Goal: Task Accomplishment & Management: Manage account settings

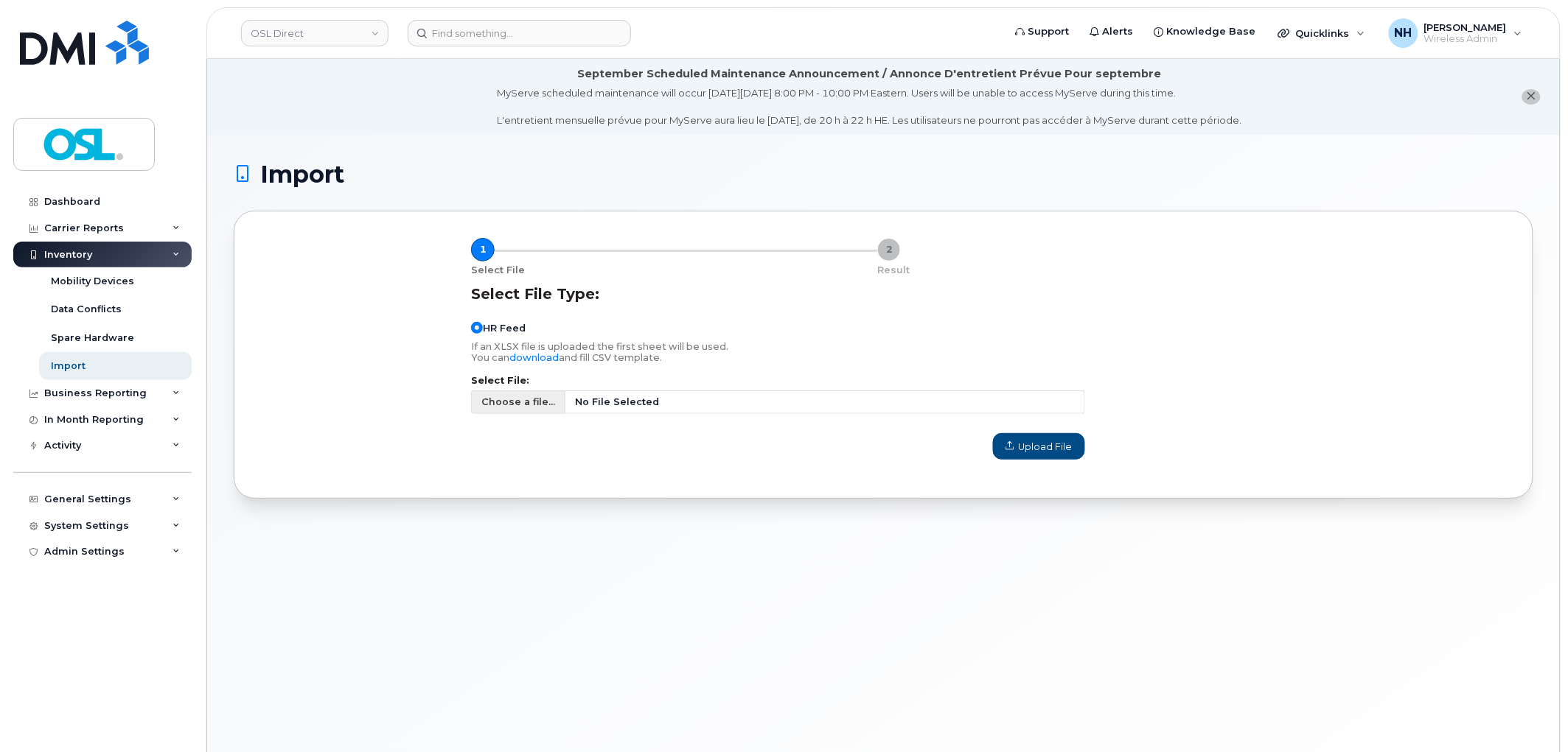
click at [786, 406] on span "No File Selected" at bounding box center [825, 403] width 519 height 24
click at [786, 406] on input "Choose a file... No File Selected" at bounding box center [778, 403] width 614 height 24
type input "C:\fakepath\Simplex Import - 08.25-08.27.csv"
click at [671, 599] on div "Import 1 Select File 2 Result Select File Type: HR Feed If an XLSX file is uplo…" at bounding box center [883, 461] width 1352 height 653
click at [1062, 452] on span "Upload File" at bounding box center [1039, 447] width 67 height 14
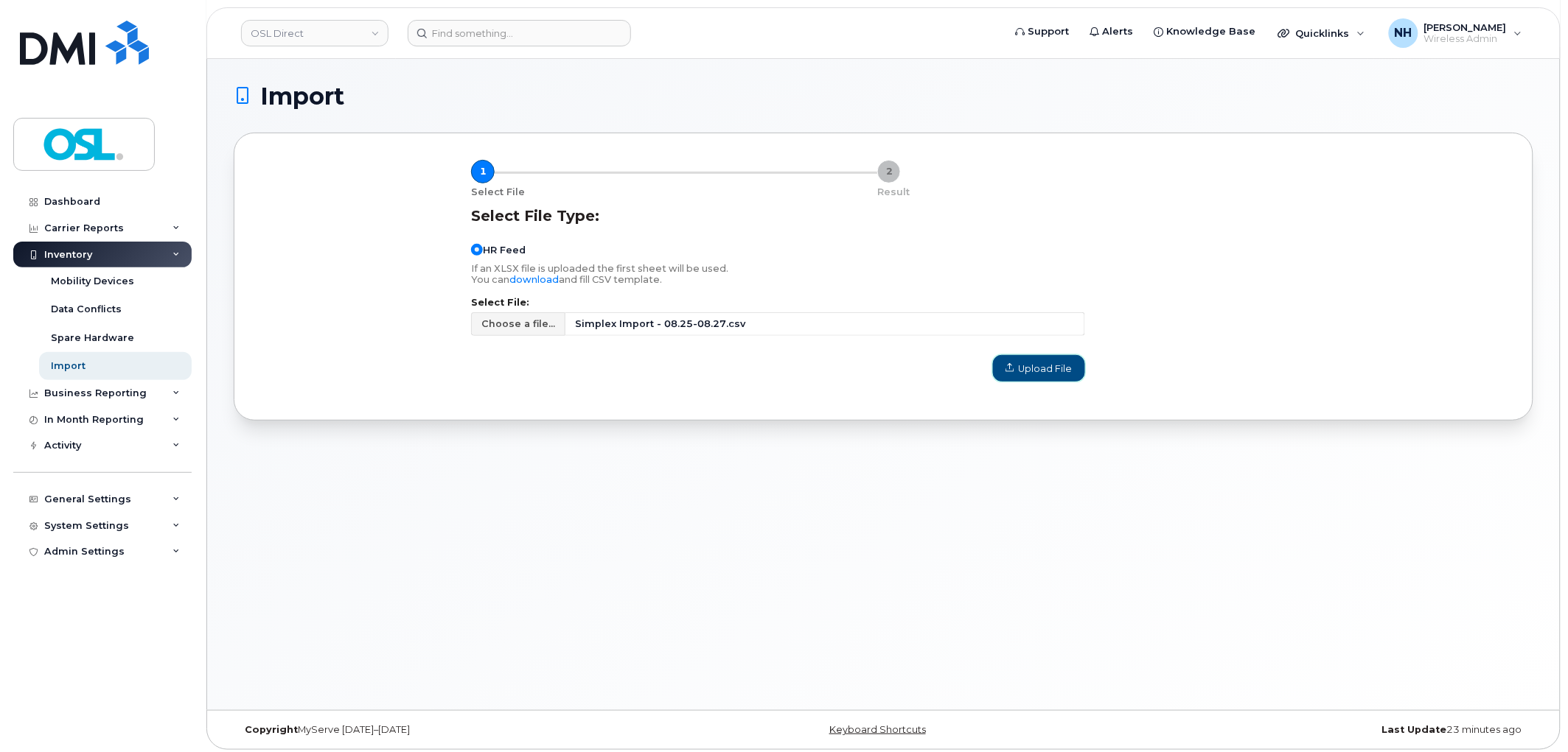
scroll to position [82, 0]
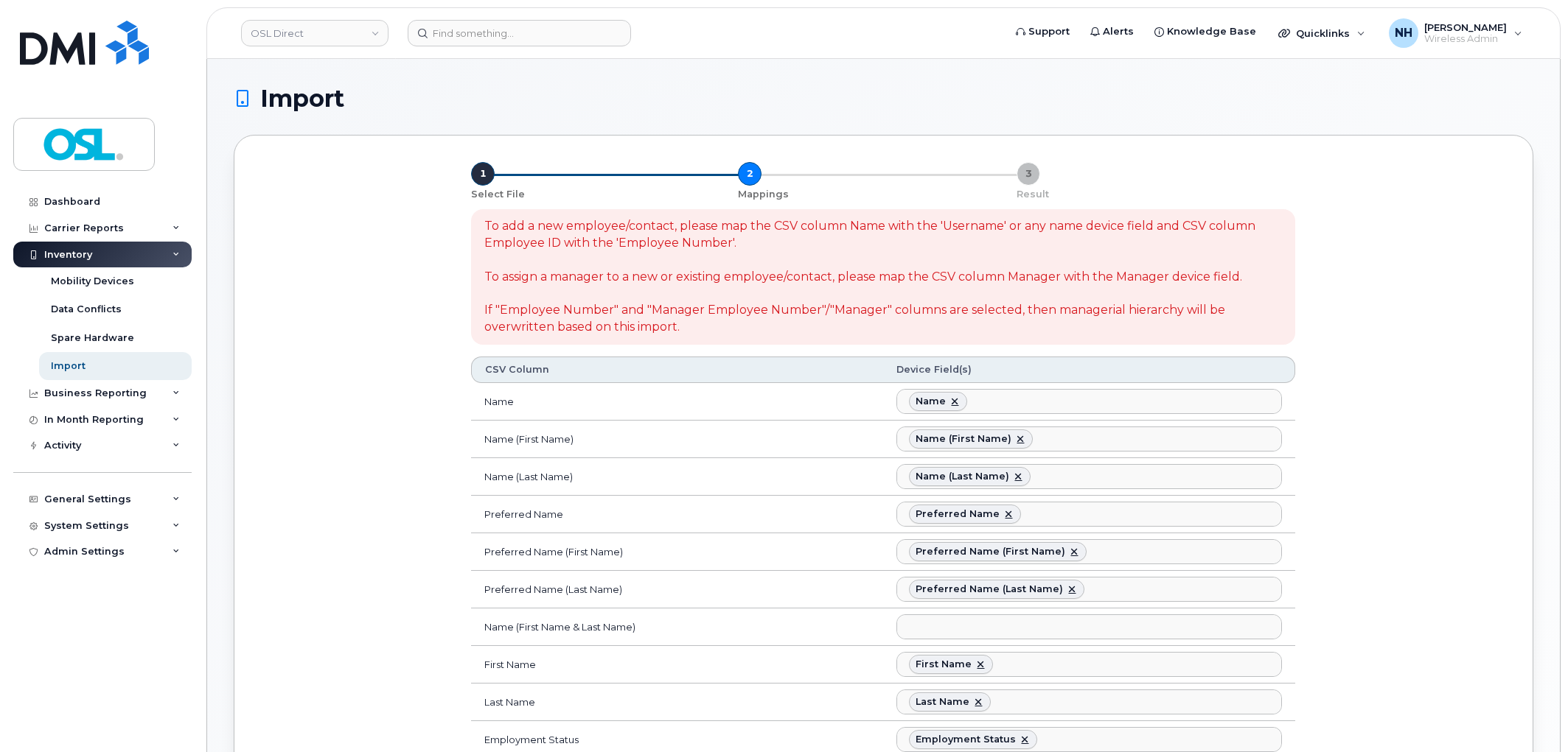
select select
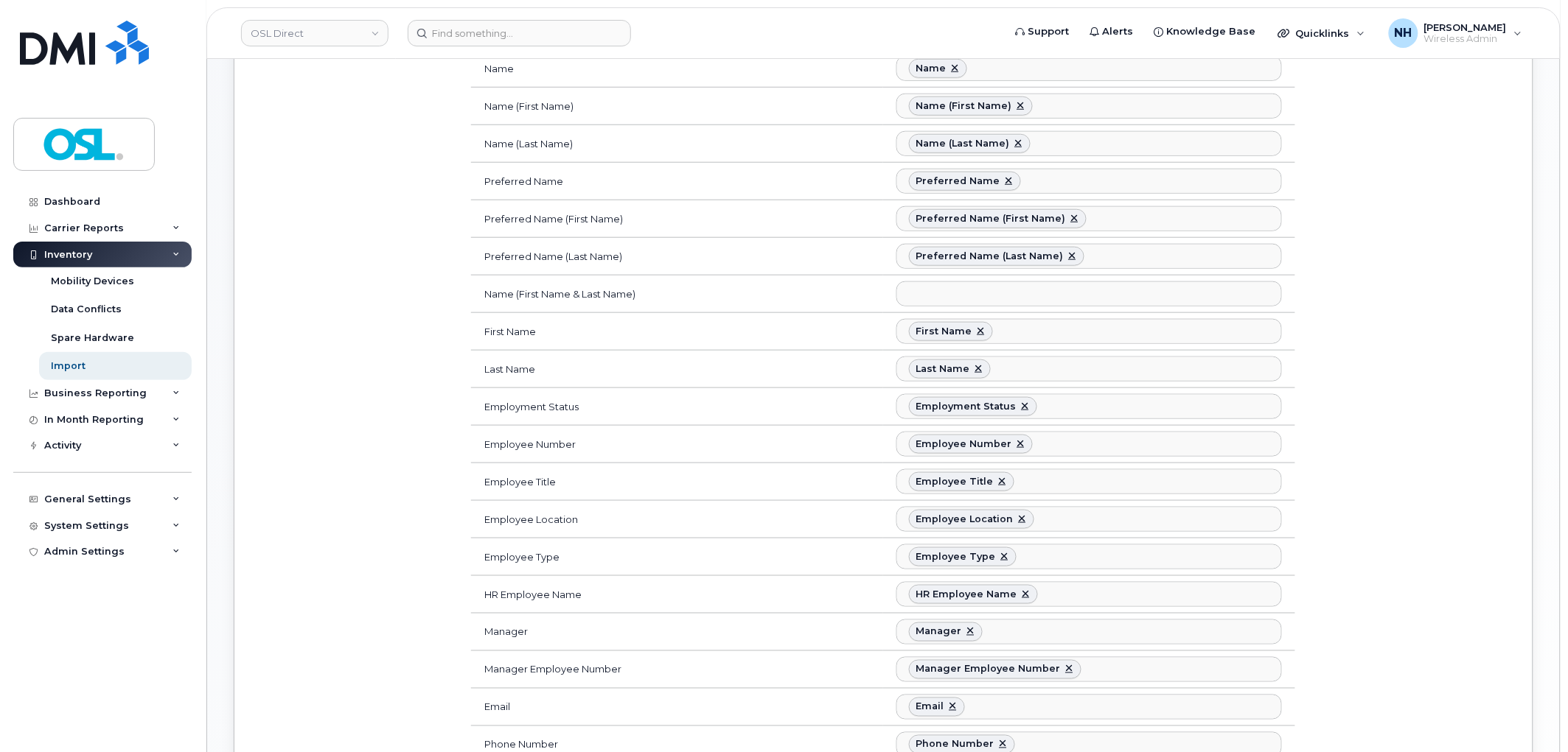
scroll to position [850, 0]
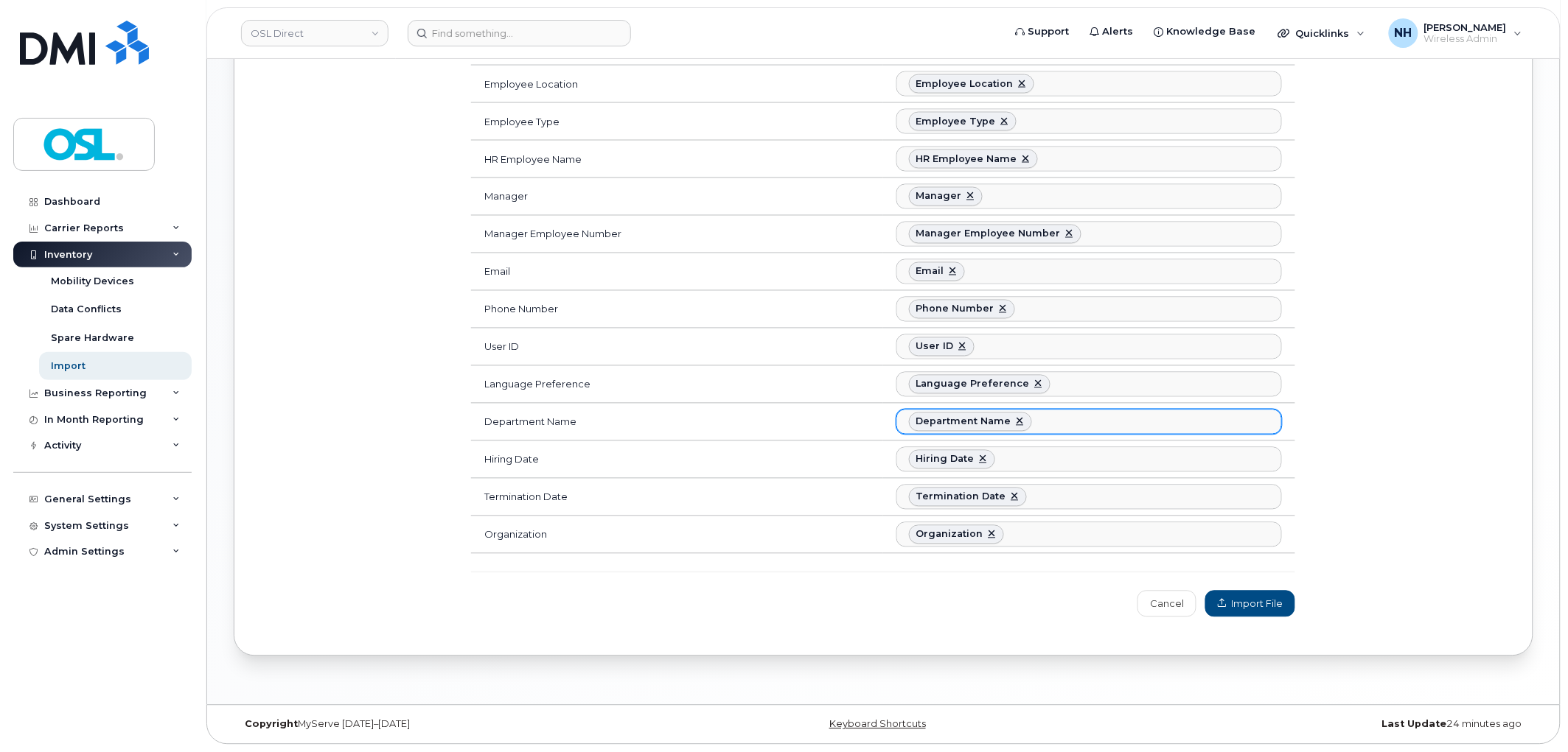
click at [1102, 421] on ul "Department Name" at bounding box center [1088, 422] width 384 height 24
type input "acc"
click at [1266, 601] on span "Import File" at bounding box center [1250, 605] width 65 height 14
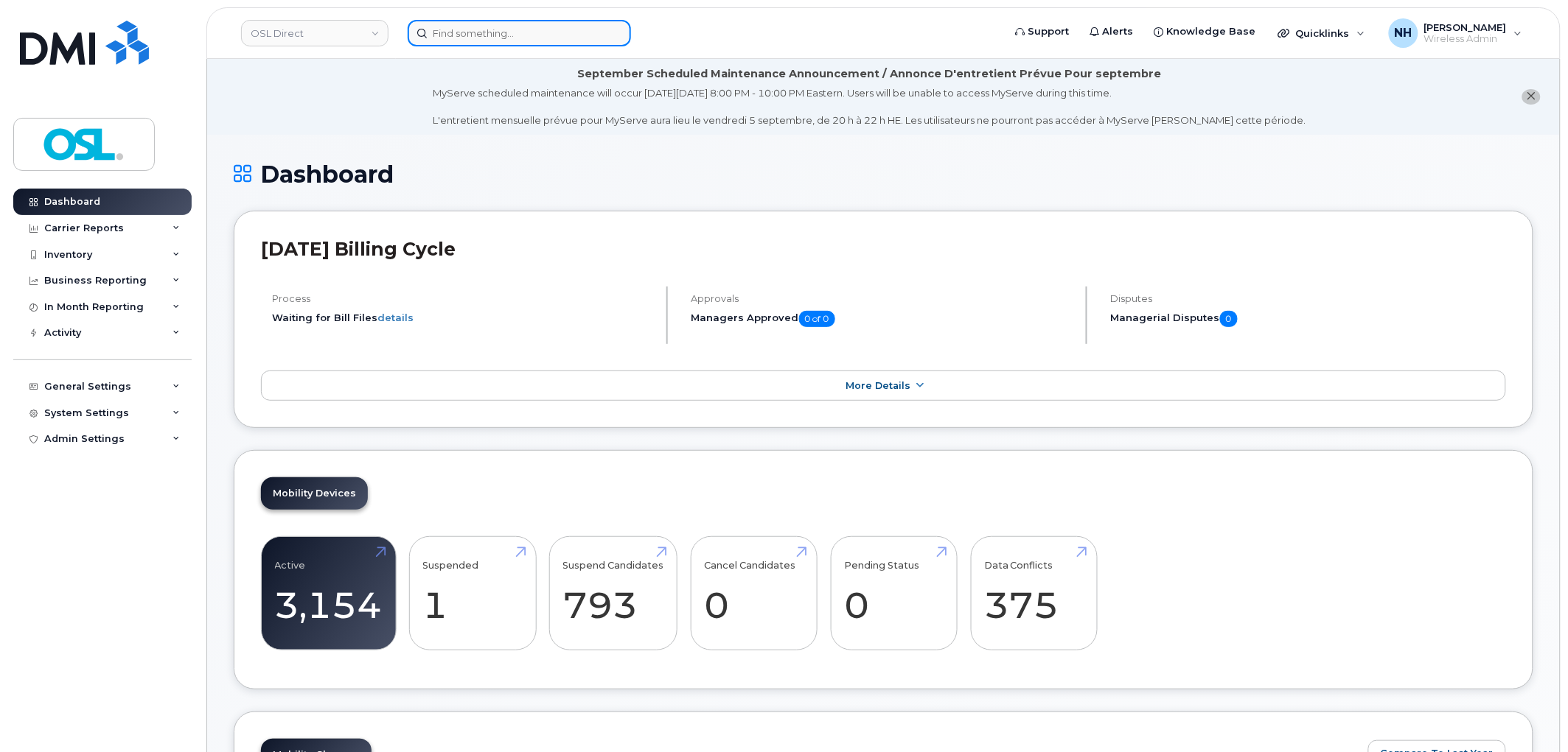
click at [570, 43] on input at bounding box center [519, 33] width 223 height 26
paste input "REKA000151009"
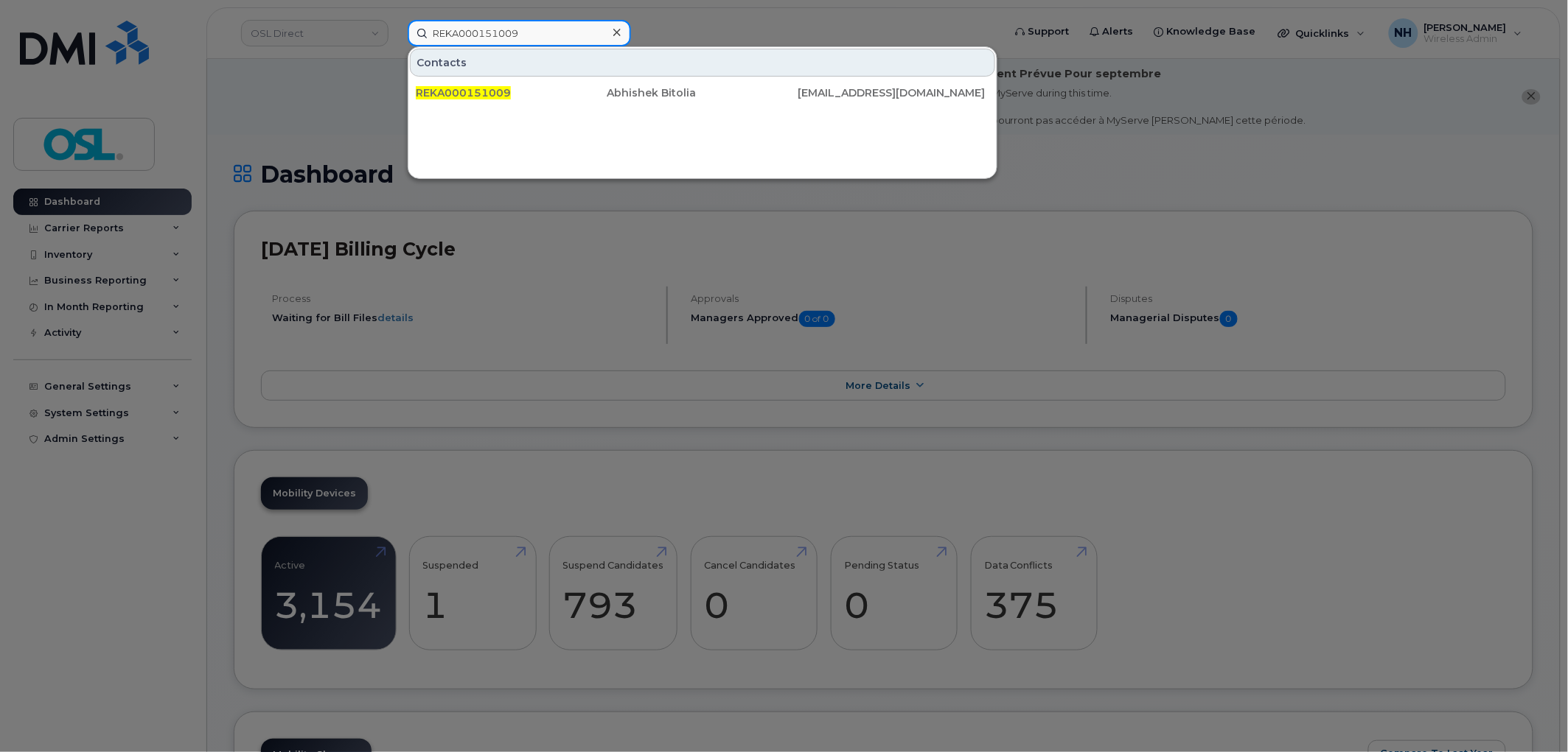
paste input "6472244705"
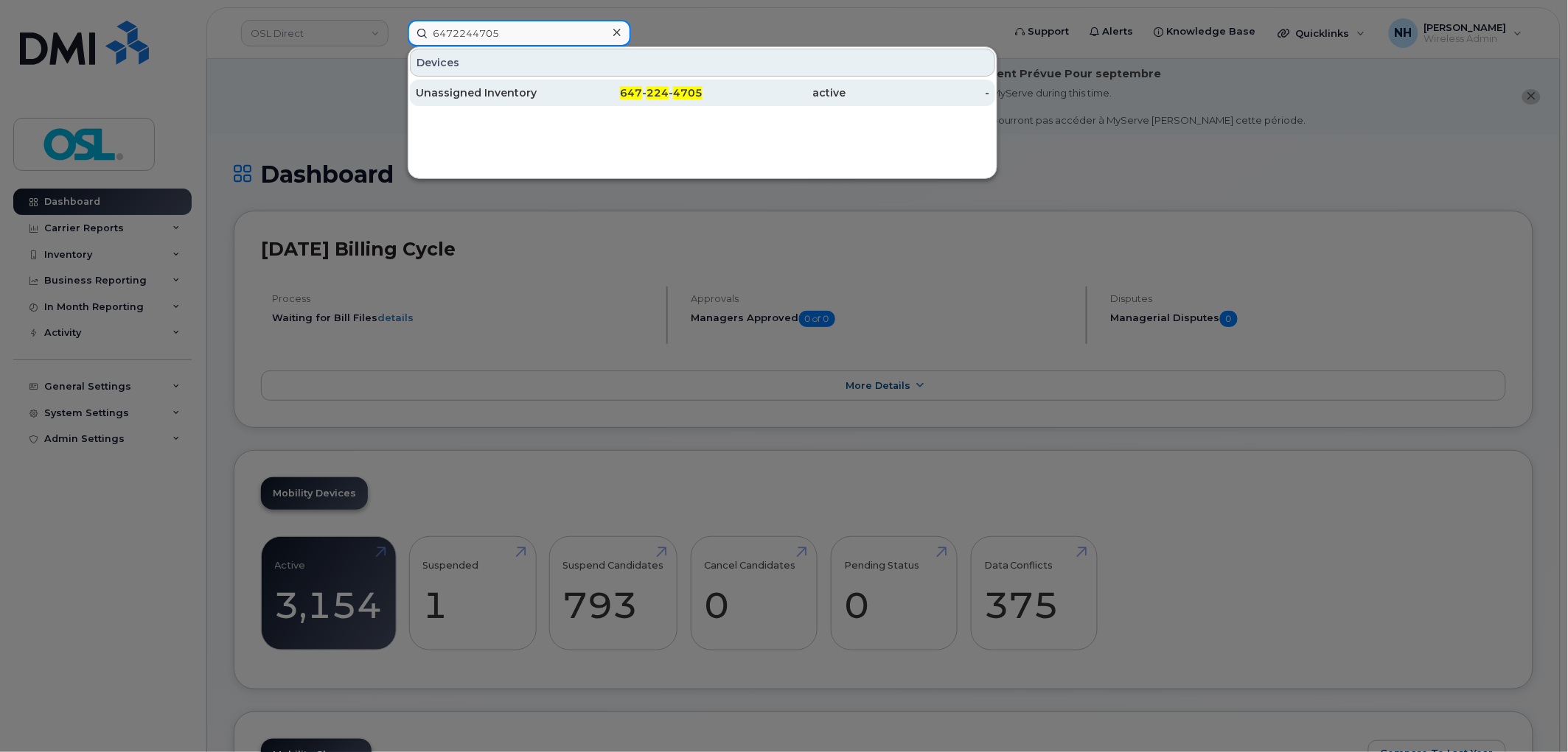
type input "6472244705"
click at [559, 103] on div "Unassigned Inventory" at bounding box center [631, 92] width 144 height 26
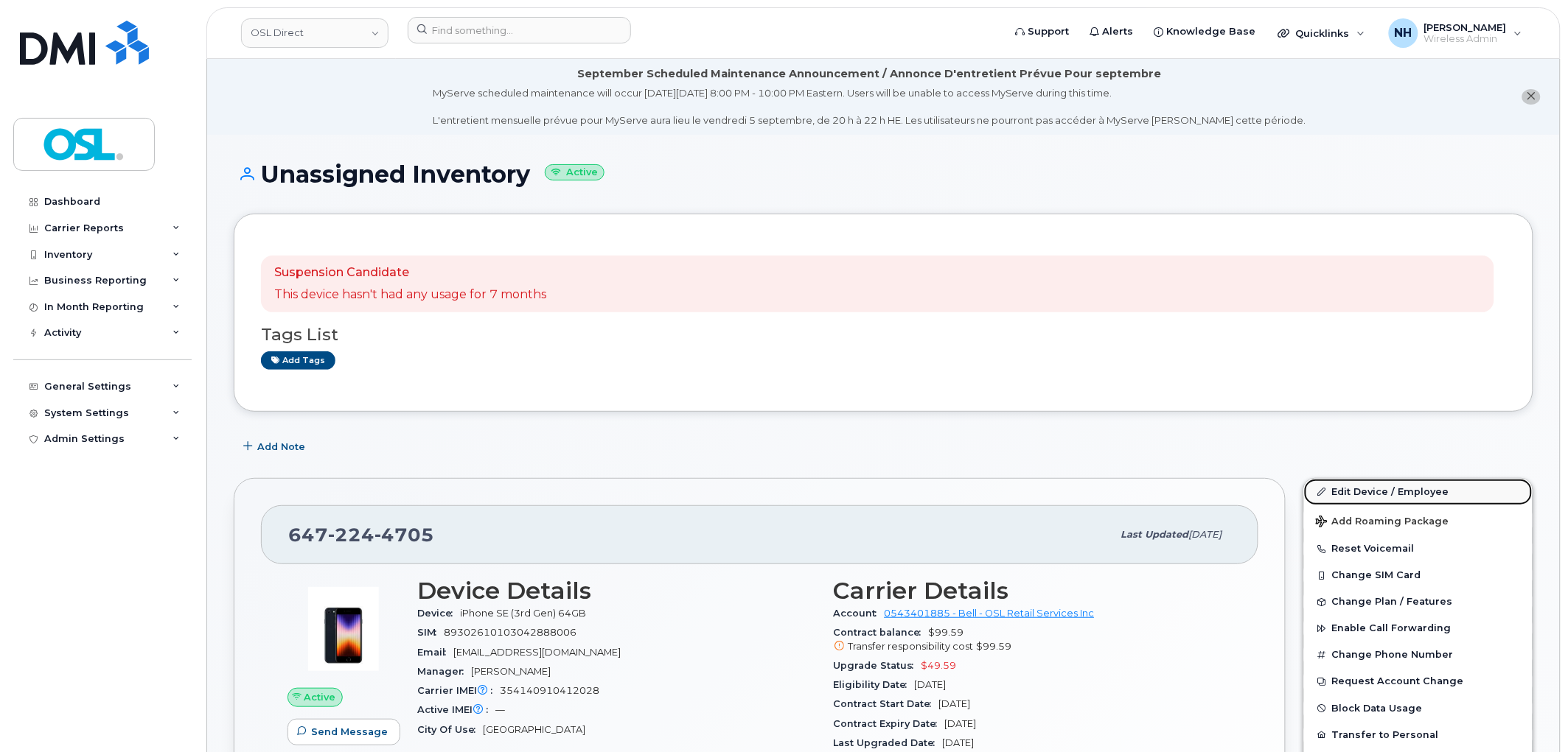
click at [1373, 491] on link "Edit Device / Employee" at bounding box center [1418, 492] width 228 height 26
click at [1373, 490] on link "Edit Device / Employee" at bounding box center [1418, 492] width 228 height 26
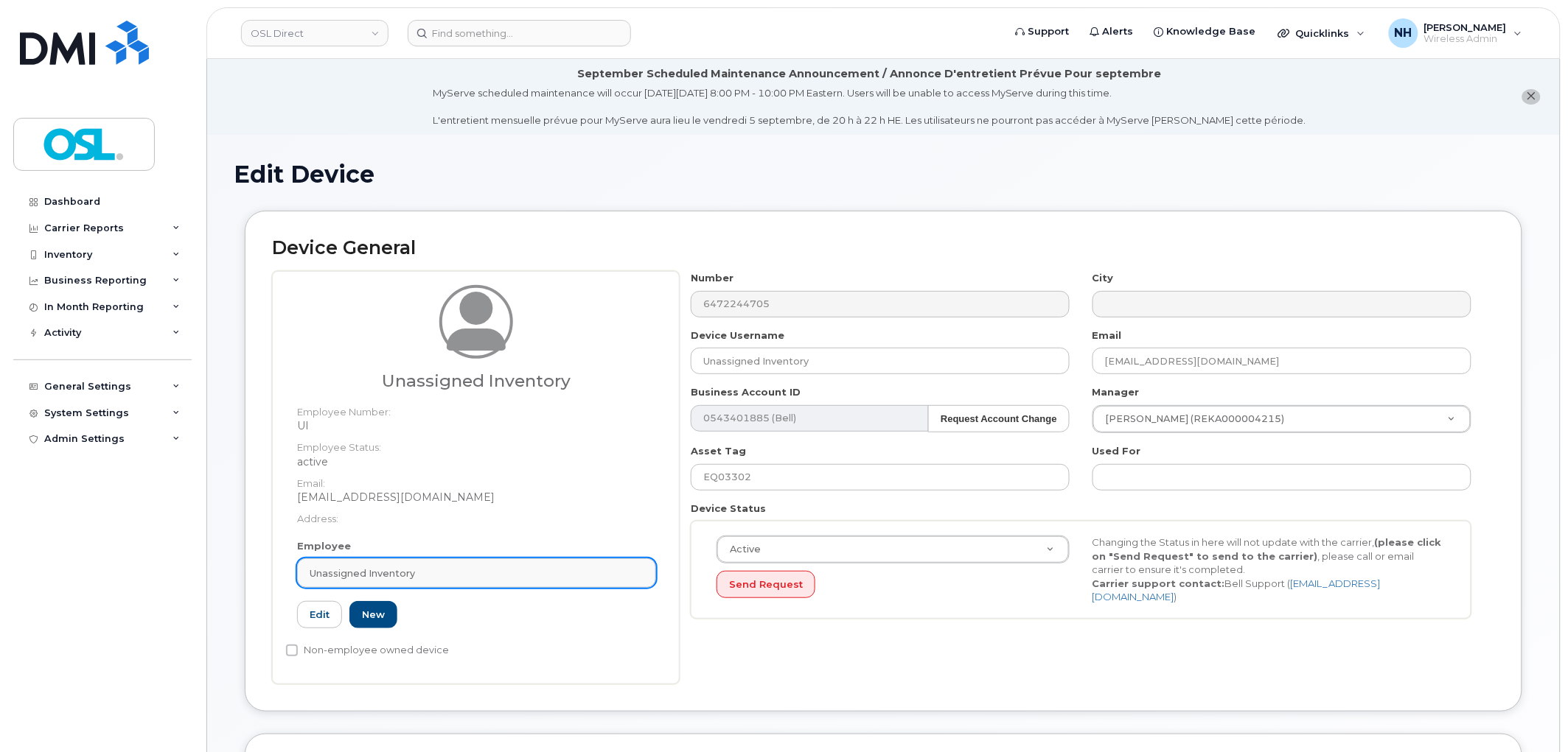
click at [442, 584] on link "Unassigned Inventory" at bounding box center [477, 572] width 359 height 29
paste input "REKA000151009"
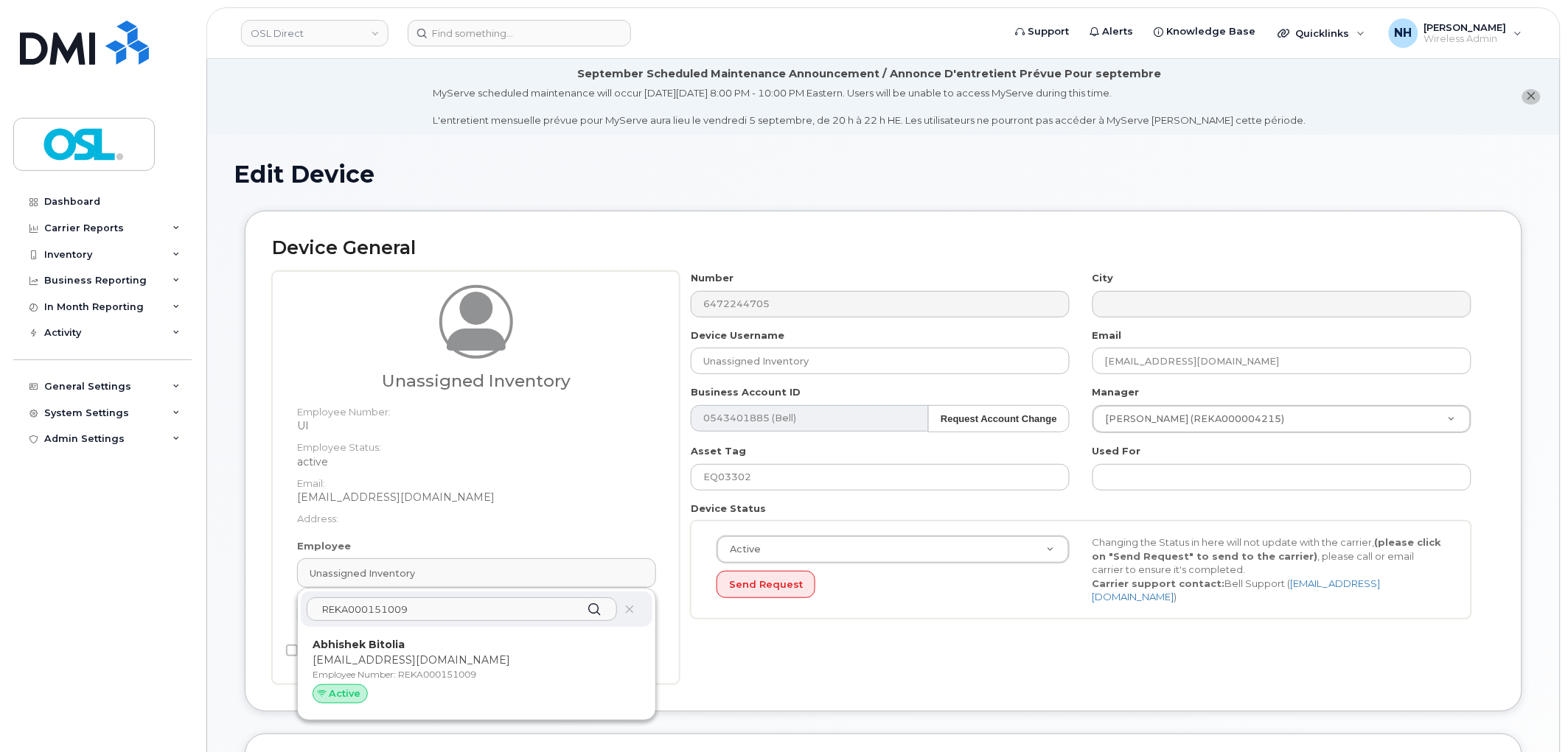
type input "REKA000151009"
click at [421, 670] on p "Employee Number: REKA000151009" at bounding box center [477, 675] width 328 height 13
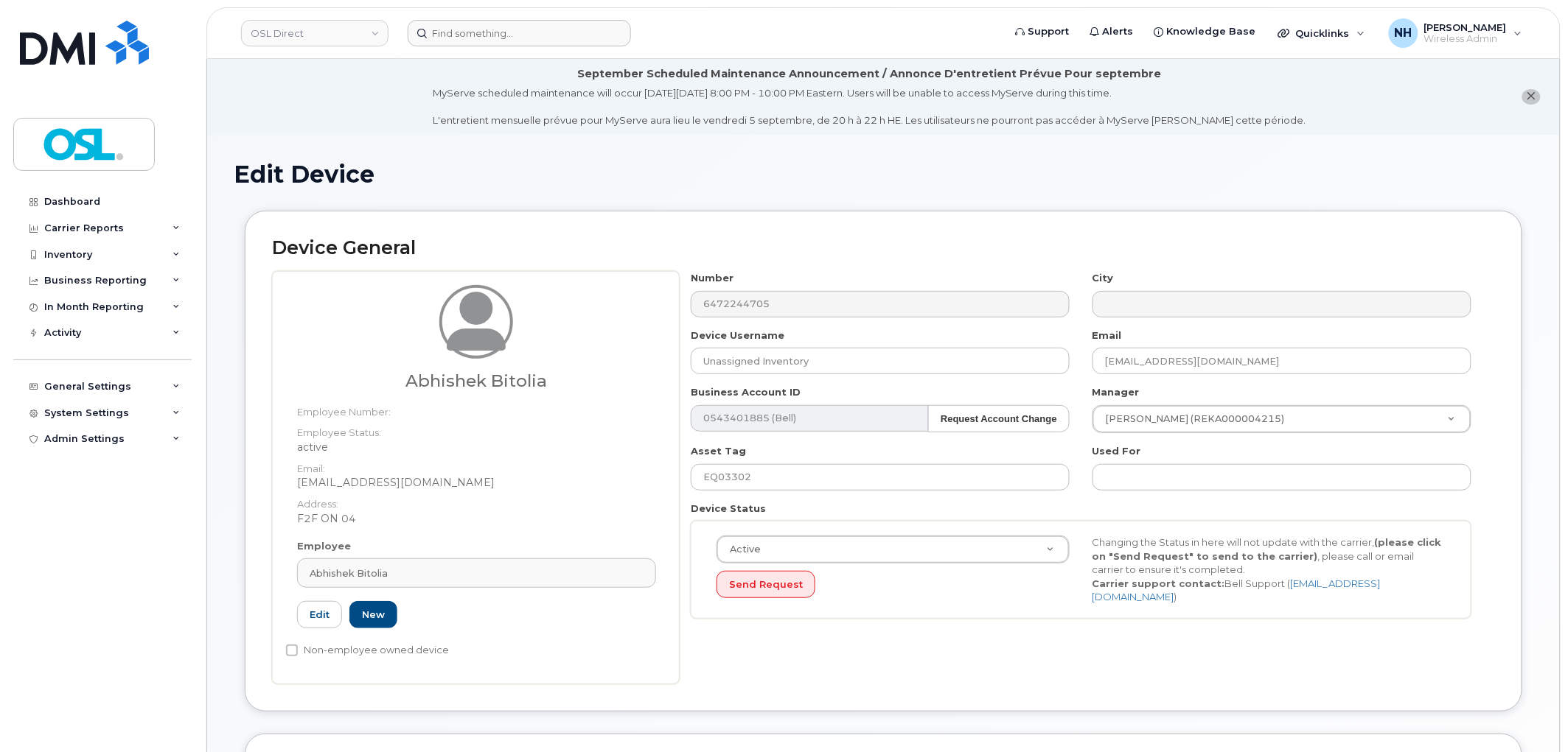
type input "REKA000151009"
type input "Abhishek Bitolia"
type input "[EMAIL_ADDRESS][DOMAIN_NAME]"
type input "3358046"
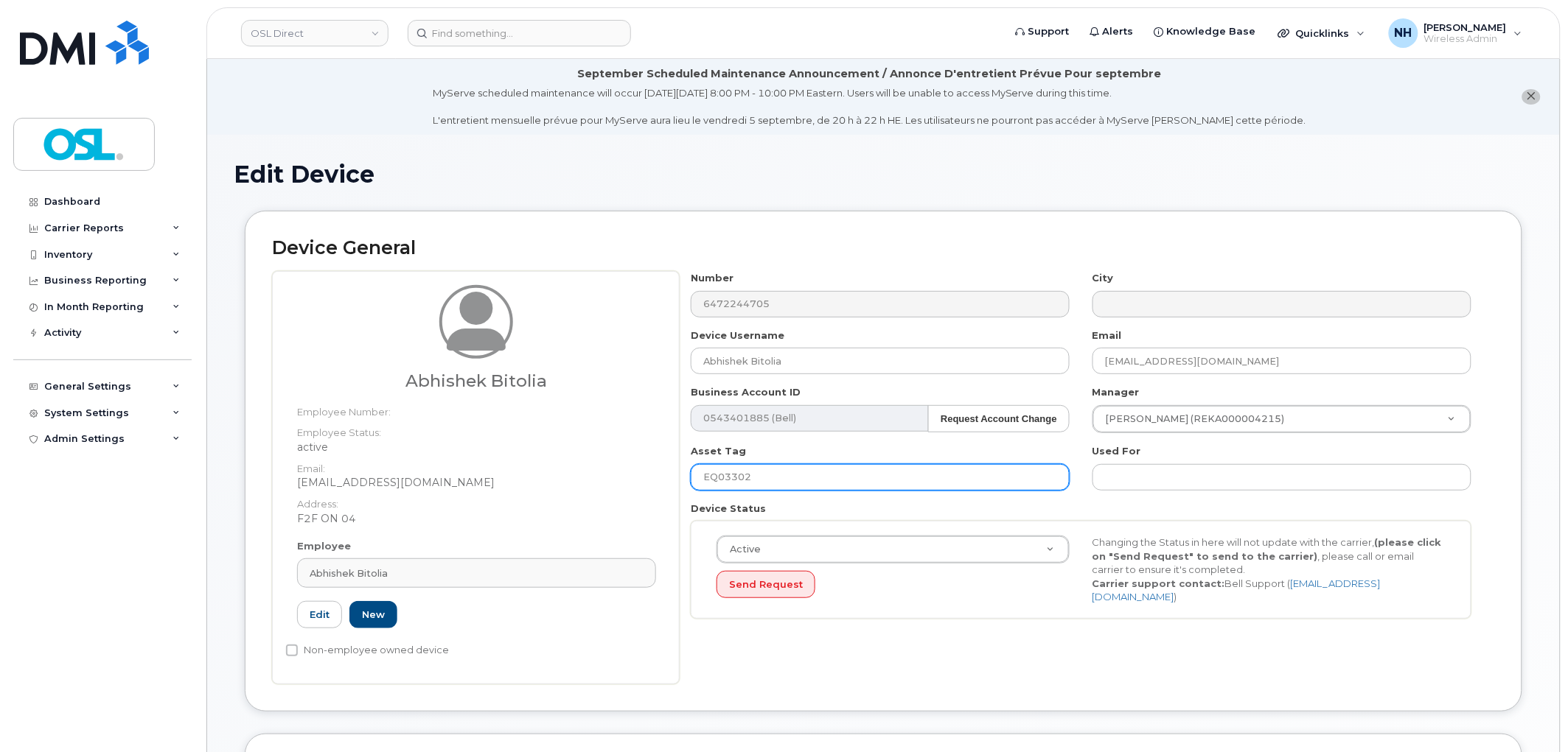
click at [808, 471] on input "EQ03302" at bounding box center [880, 477] width 379 height 26
paste input "REKA000151009"
type input "REKA000151009"
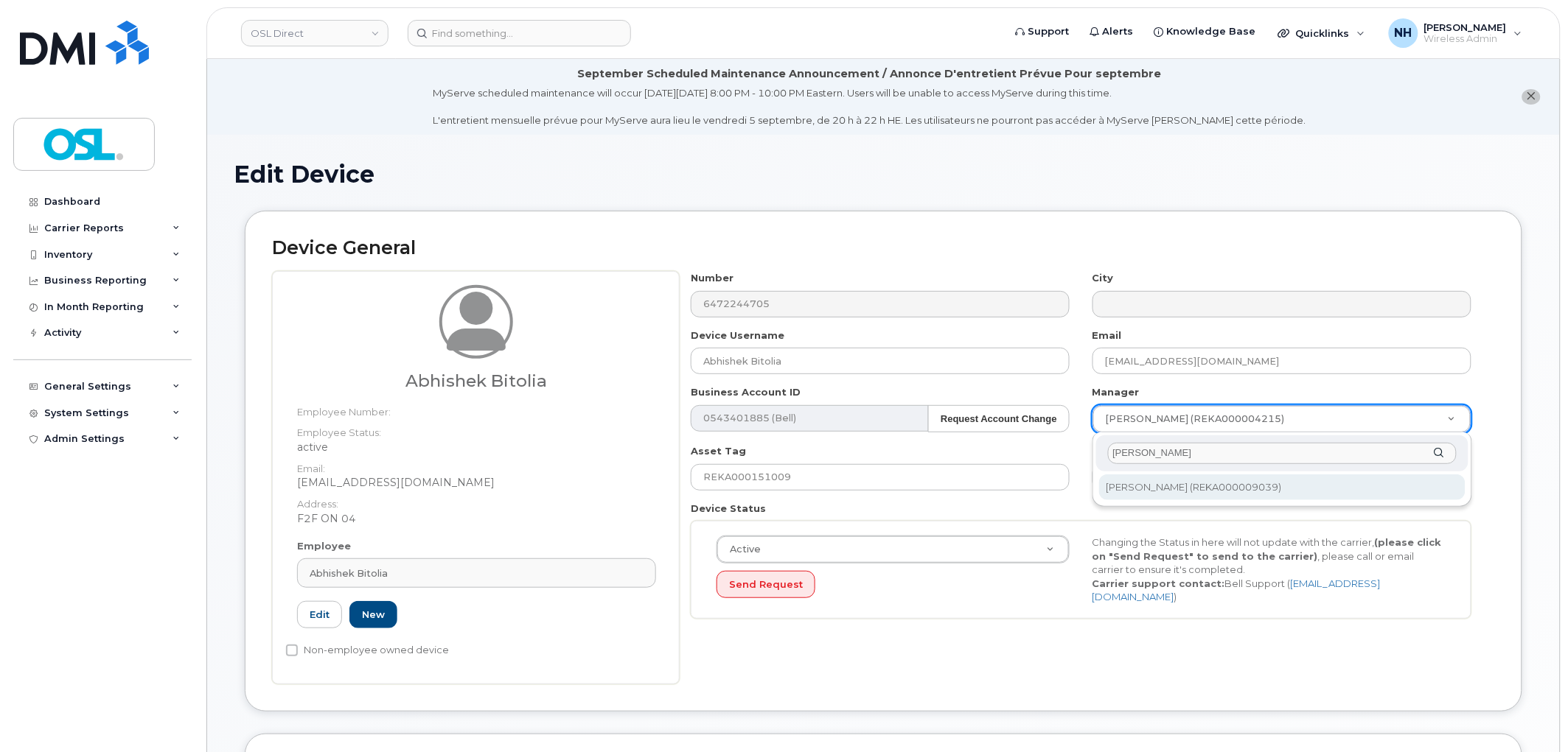
type input "[PERSON_NAME]"
type input "1526239"
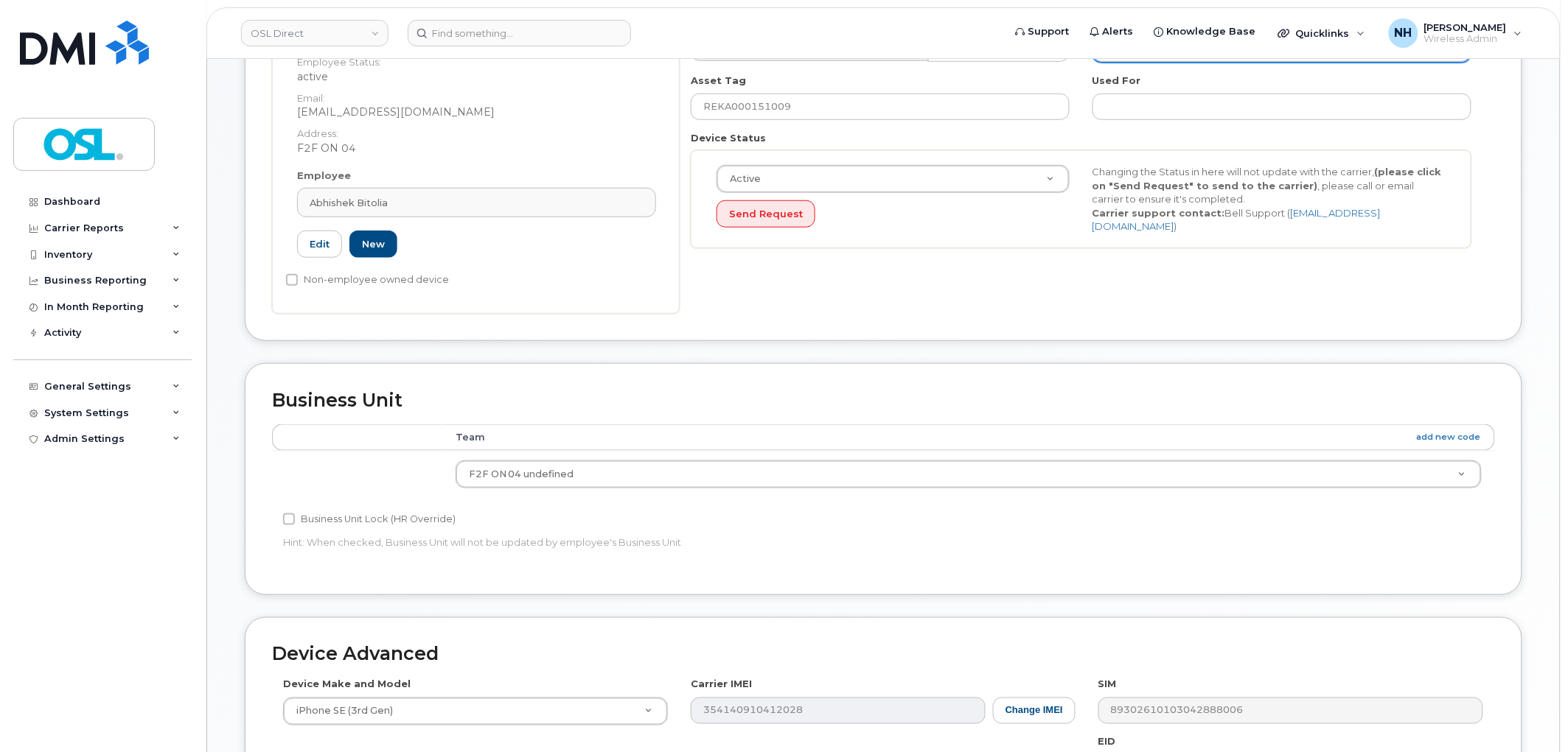
scroll to position [676, 0]
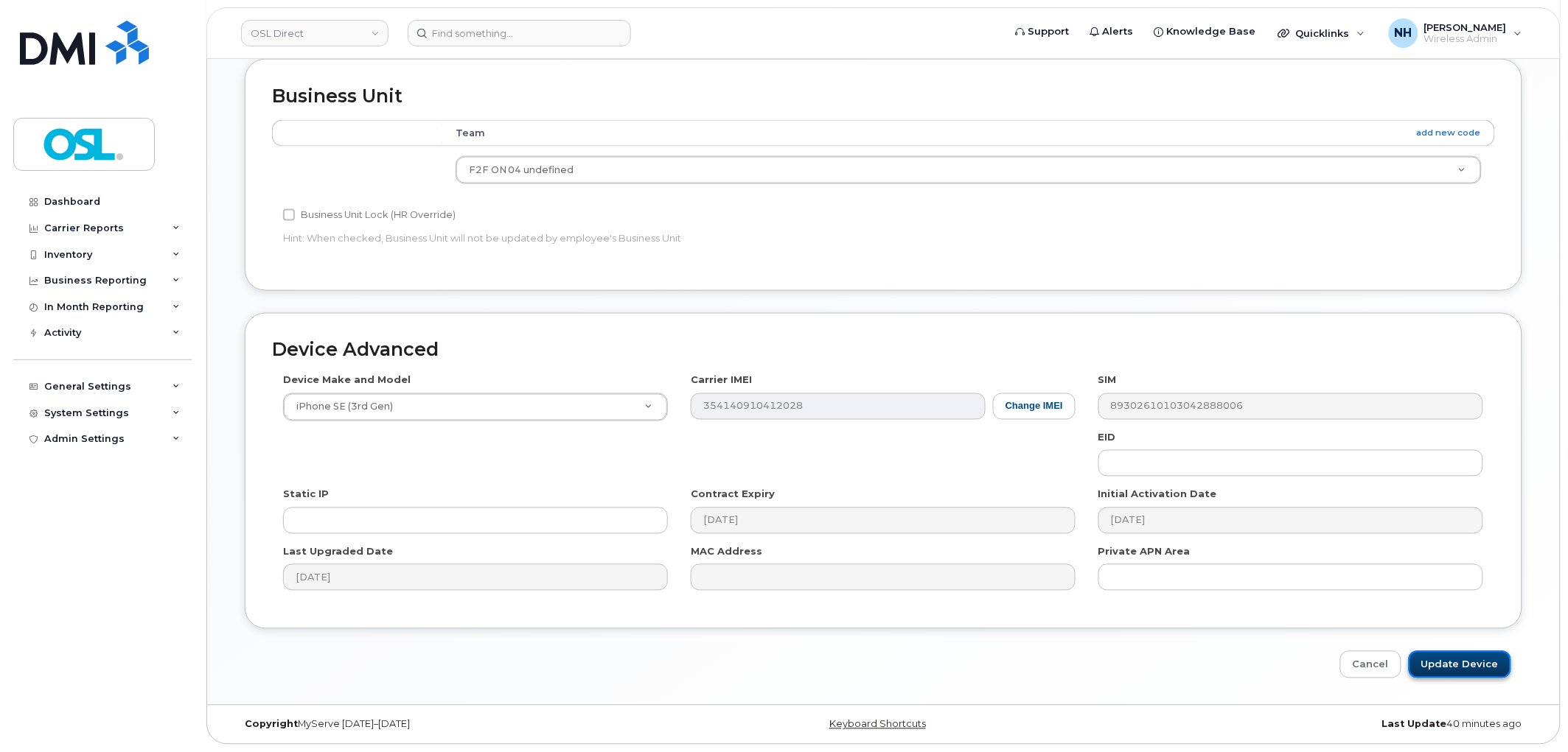
click at [1471, 665] on input "Update Device" at bounding box center [1459, 665] width 103 height 27
type input "Saving..."
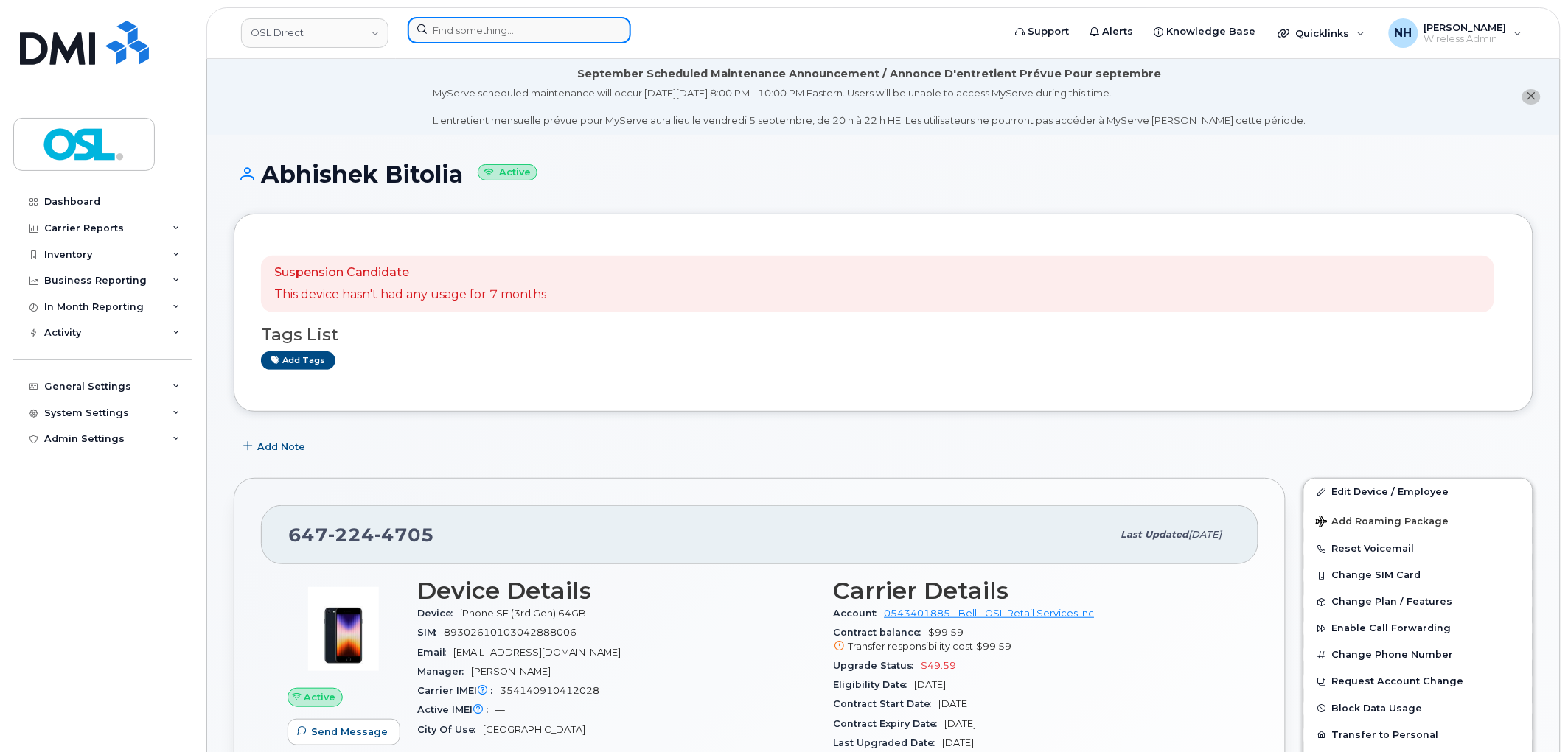
click at [508, 22] on input at bounding box center [519, 30] width 223 height 26
paste input "4165920789"
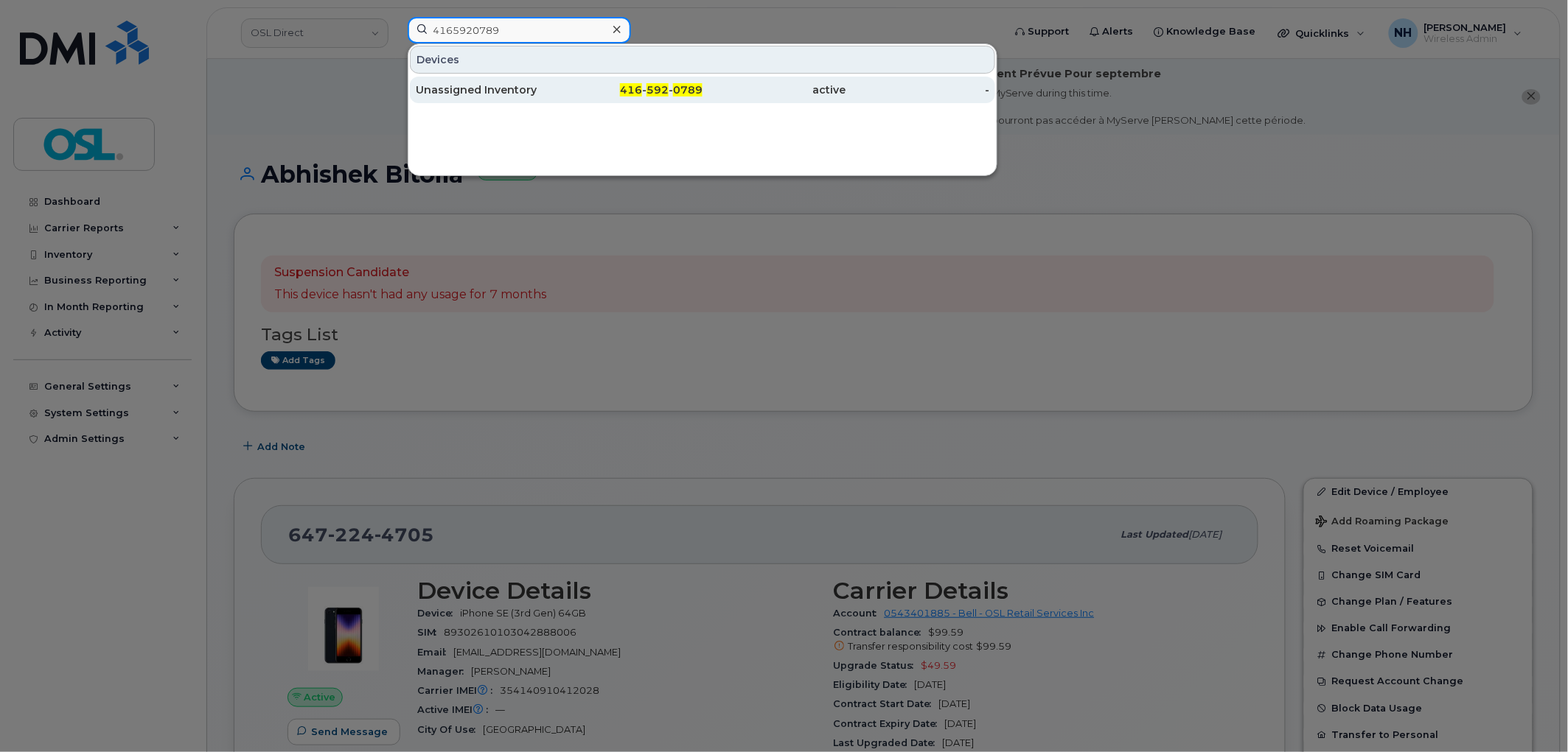
type input "4165920789"
click at [586, 93] on div "416 - 592 - 0789" at bounding box center [631, 90] width 144 height 15
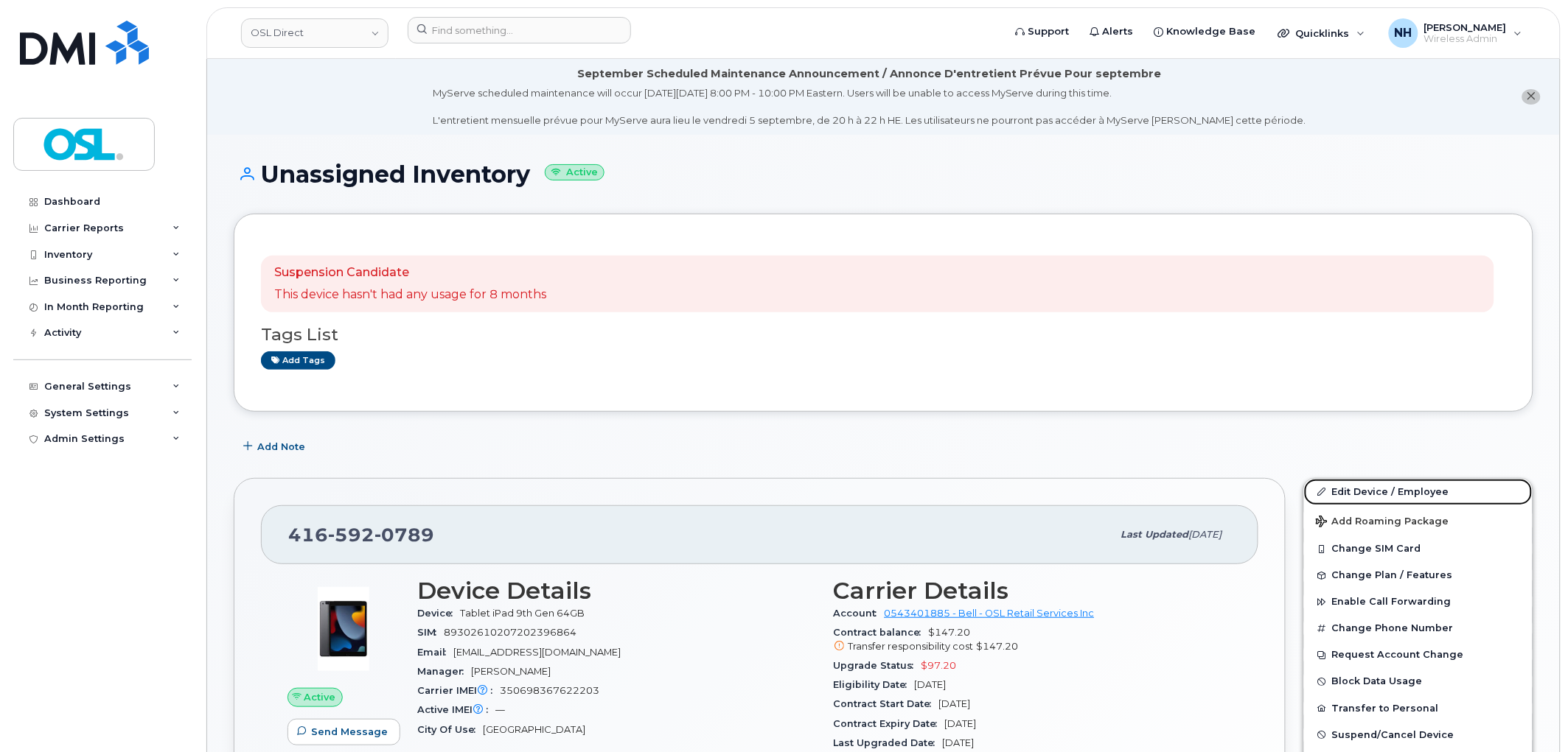
click at [1360, 489] on link "Edit Device / Employee" at bounding box center [1418, 492] width 228 height 26
click at [1357, 489] on link "Edit Device / Employee" at bounding box center [1418, 492] width 228 height 26
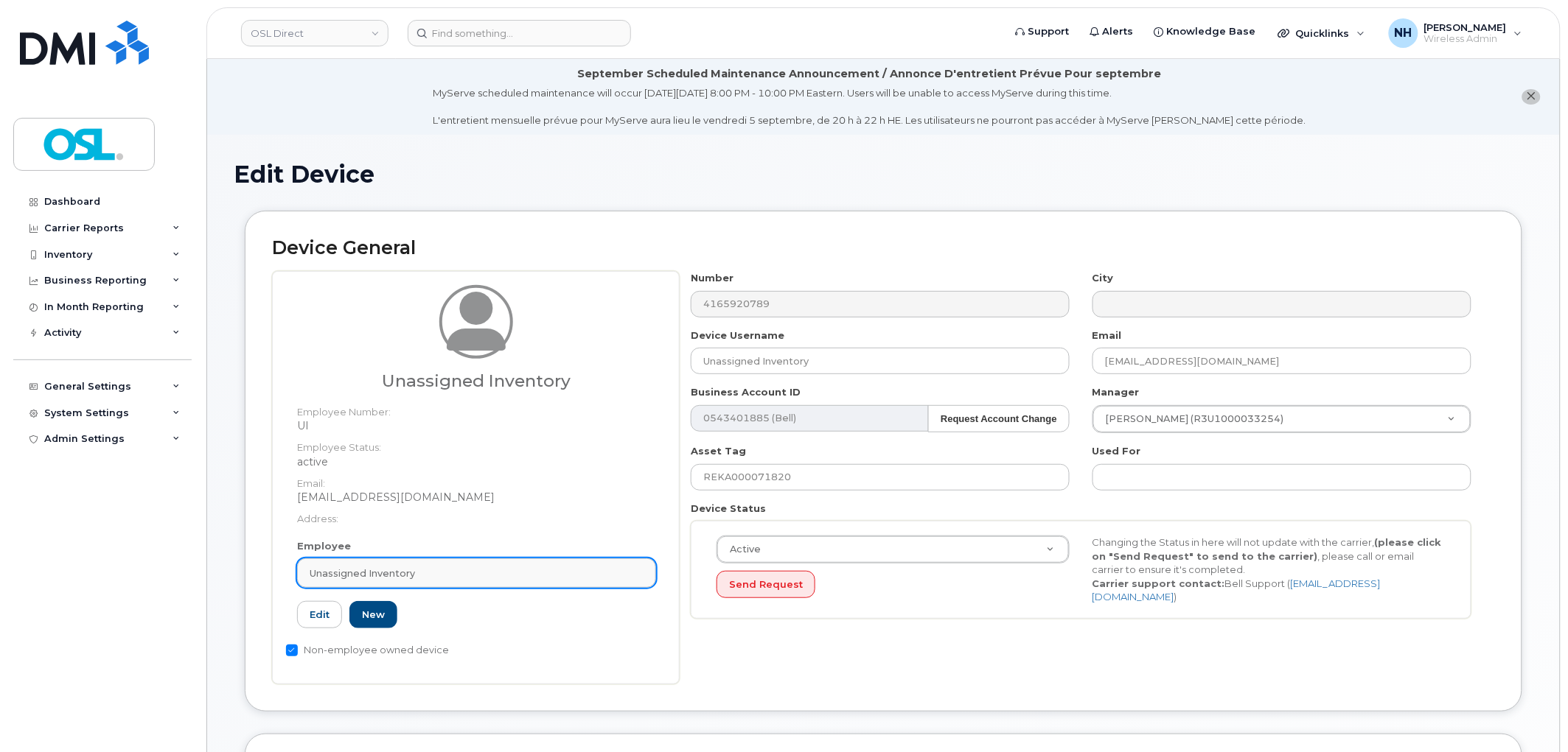
click at [528, 582] on link "Unassigned Inventory" at bounding box center [477, 572] width 359 height 29
paste input "REKA000151009"
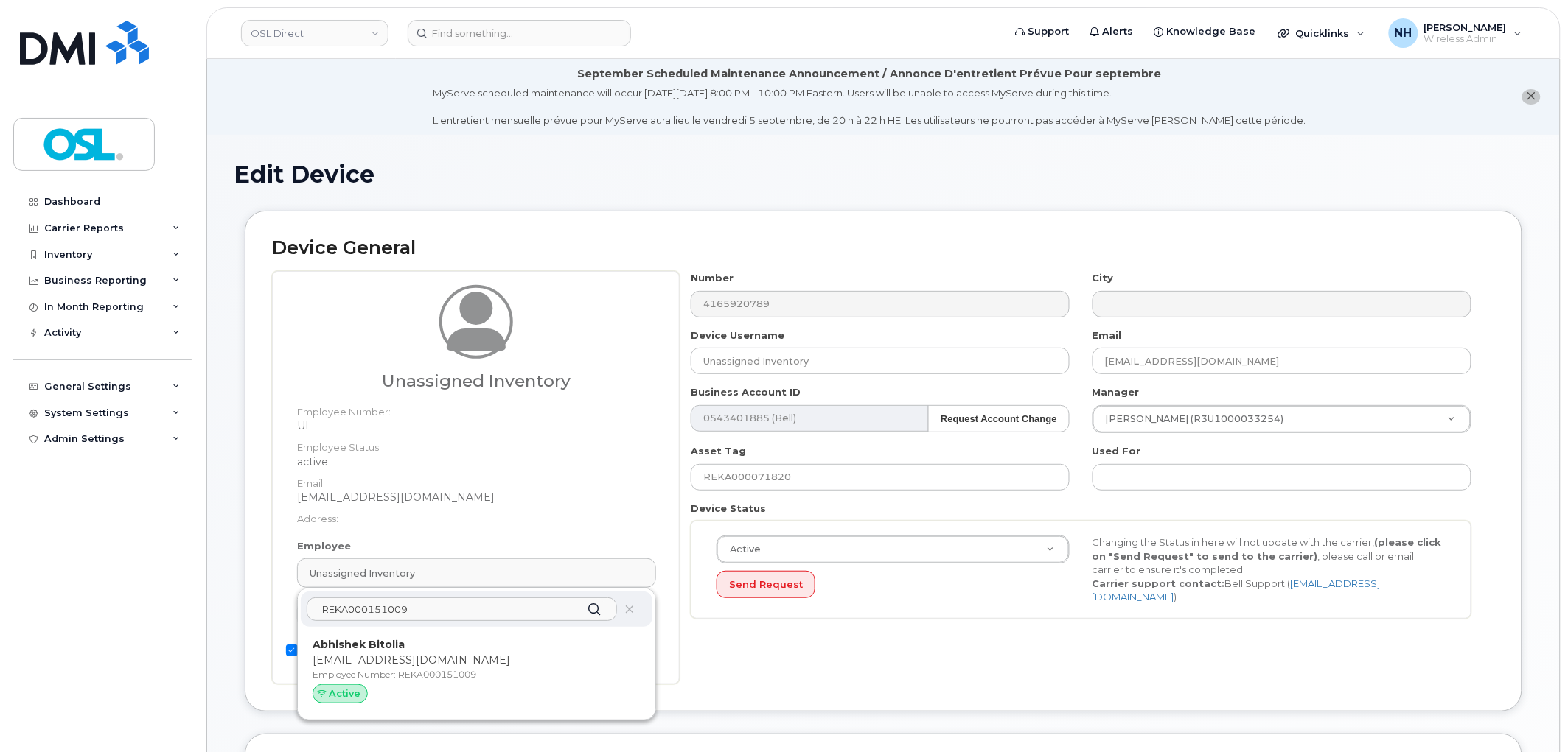
type input "REKA000151009"
click at [393, 670] on p "Employee Number: REKA000151009" at bounding box center [477, 675] width 328 height 13
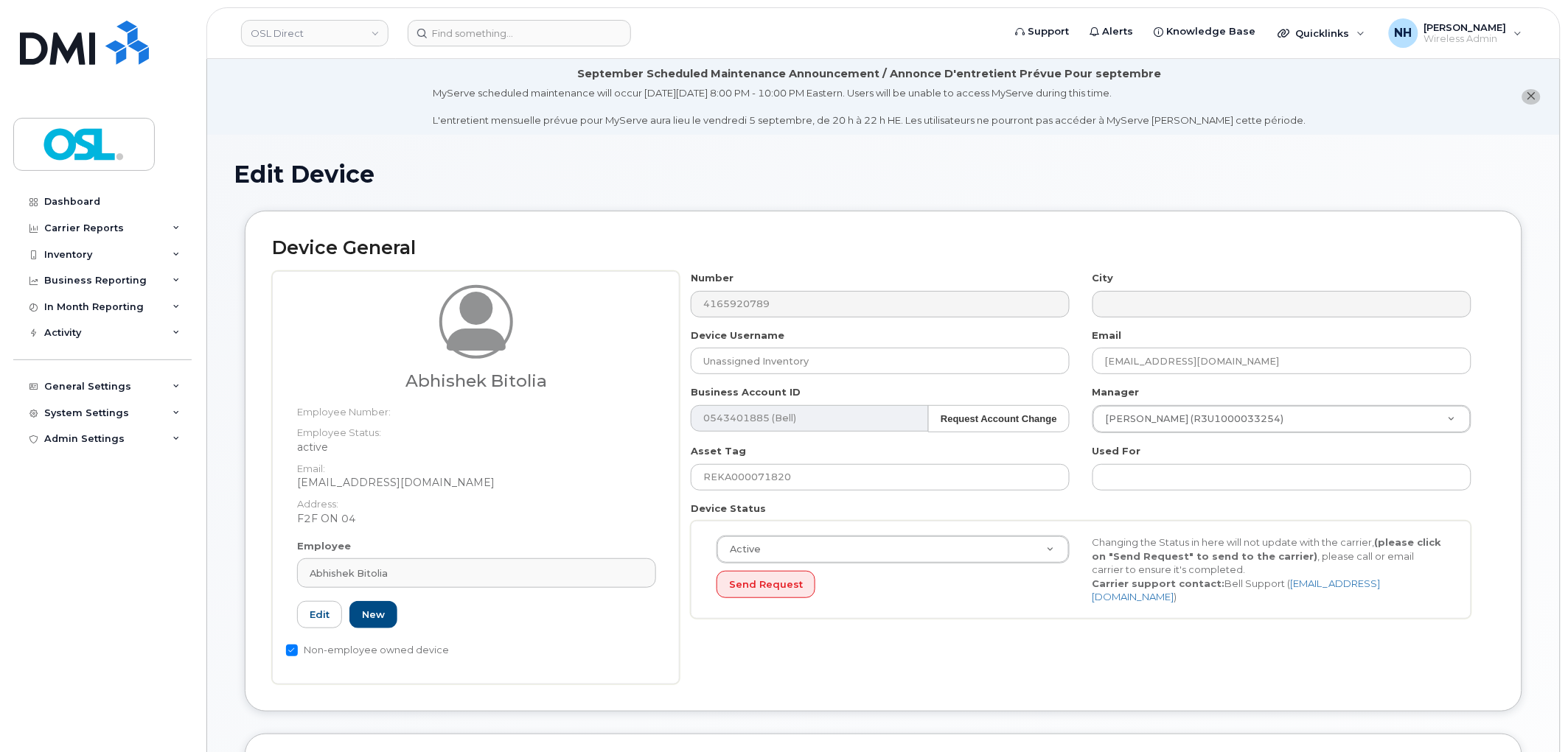
type input "REKA000151009"
type input "Abhishek Bitolia"
type input "abhishek.bitolia@osldirect.com"
type input "3358046"
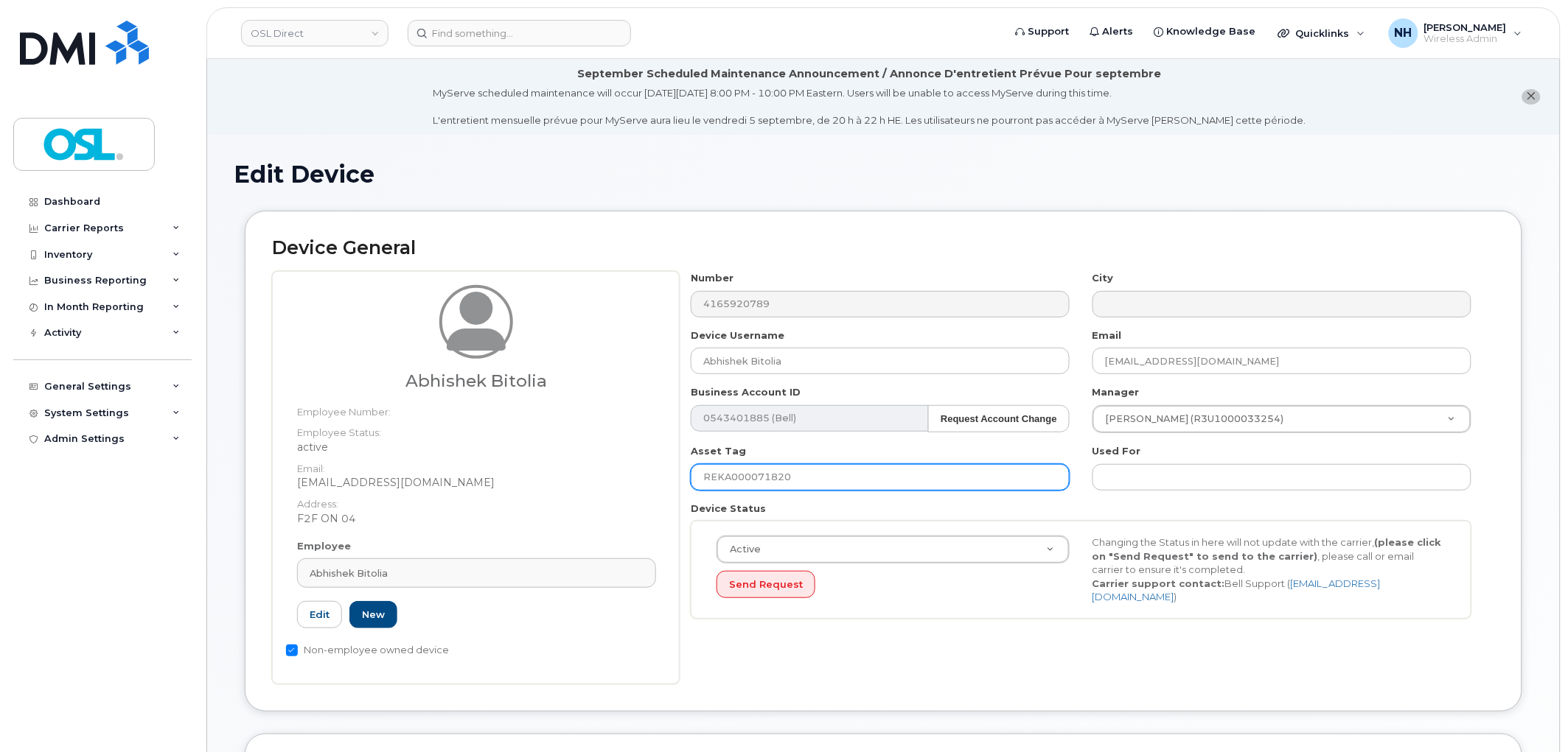
click at [838, 482] on input "REKA000071820" at bounding box center [880, 477] width 379 height 26
paste input "151009"
type input "REKA000151009"
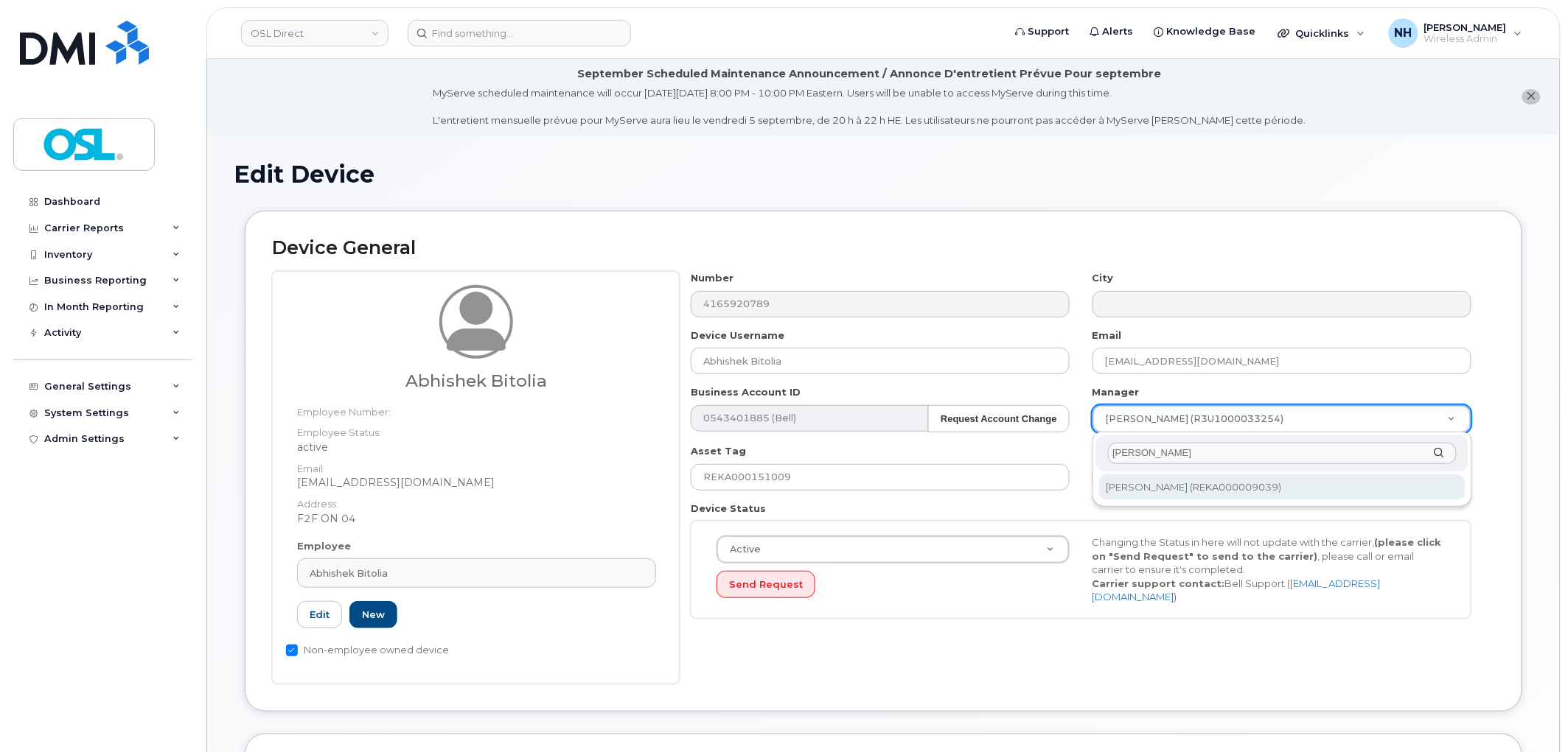
type input "[PERSON_NAME]"
type input "1526239"
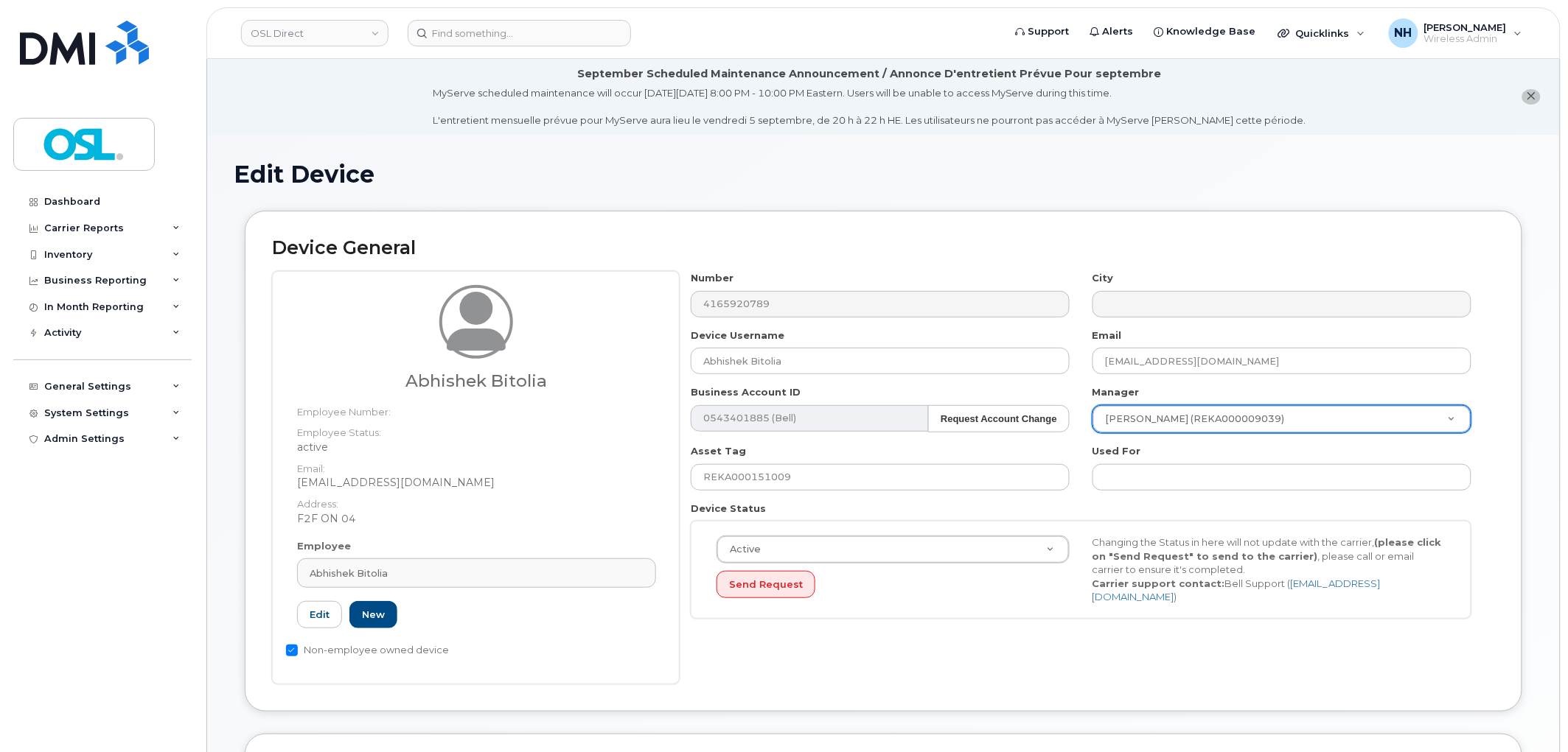
click at [1044, 649] on div "Number 4165920789 City Device Username Abhishek Bitolia Email abhishek.bitolia@…" at bounding box center [1087, 477] width 815 height 413
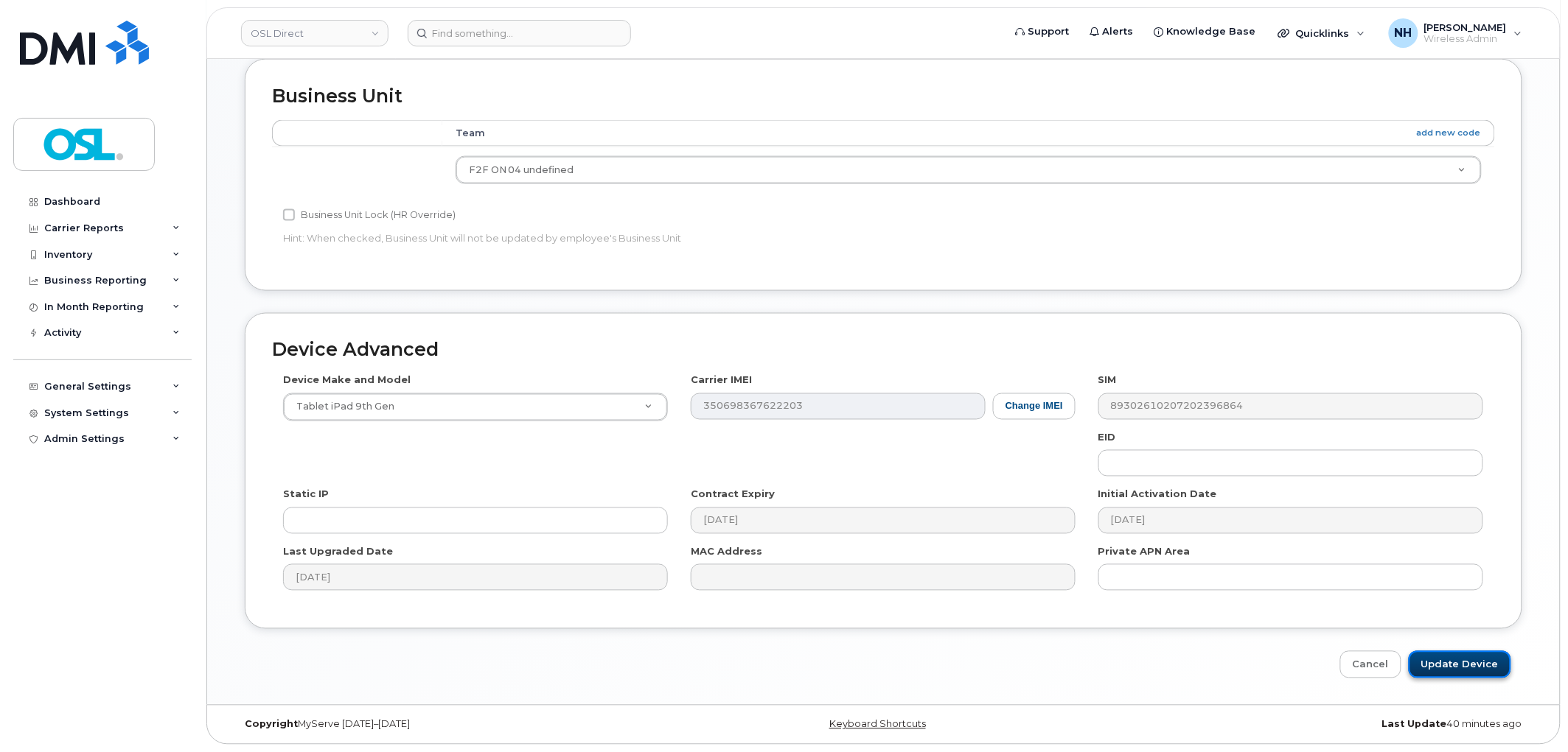
click at [1445, 668] on input "Update Device" at bounding box center [1459, 665] width 103 height 27
type input "Saving..."
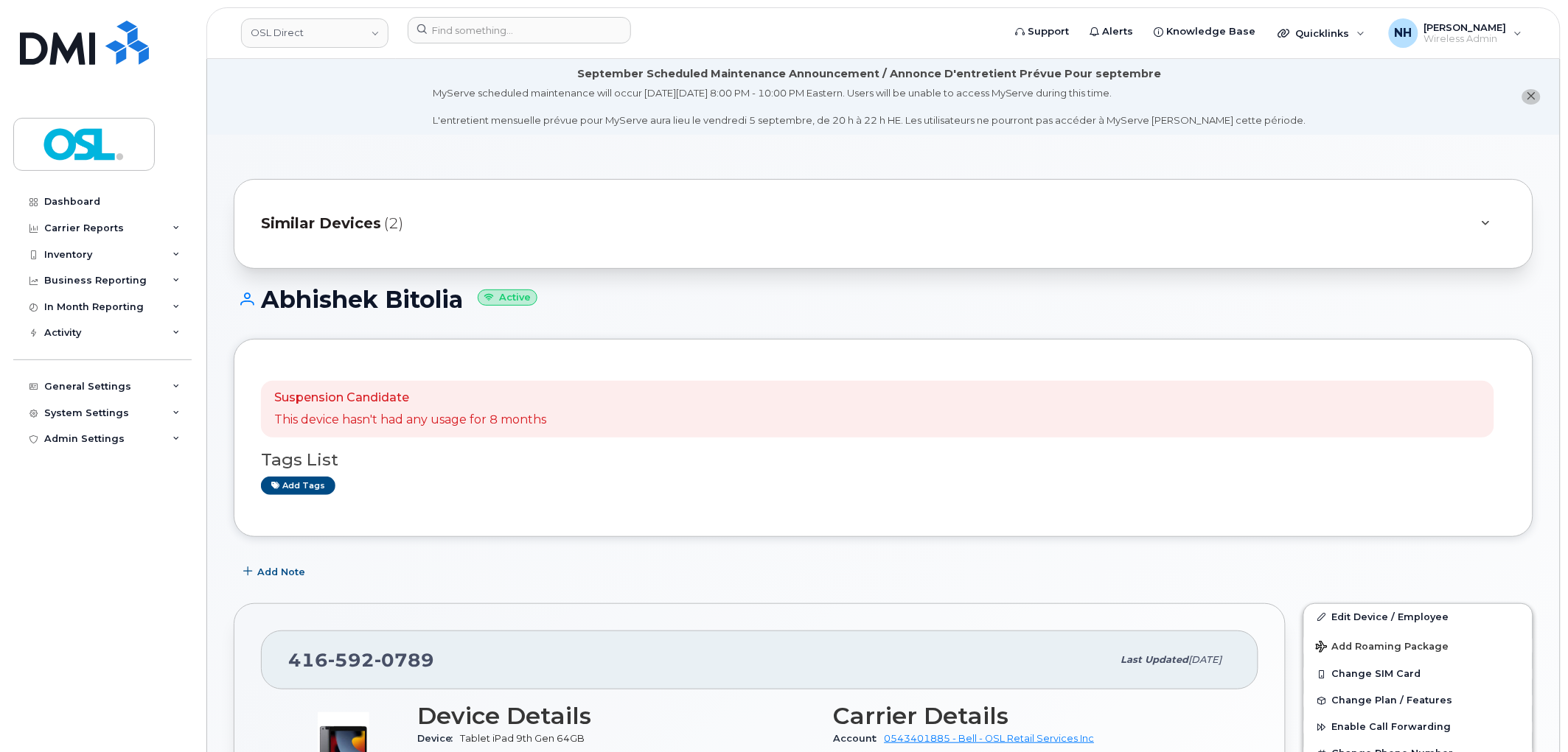
click at [750, 344] on div "Suspension Candidate This device hasn't had any usage for 8 months Tags List Ad…" at bounding box center [883, 438] width 1299 height 198
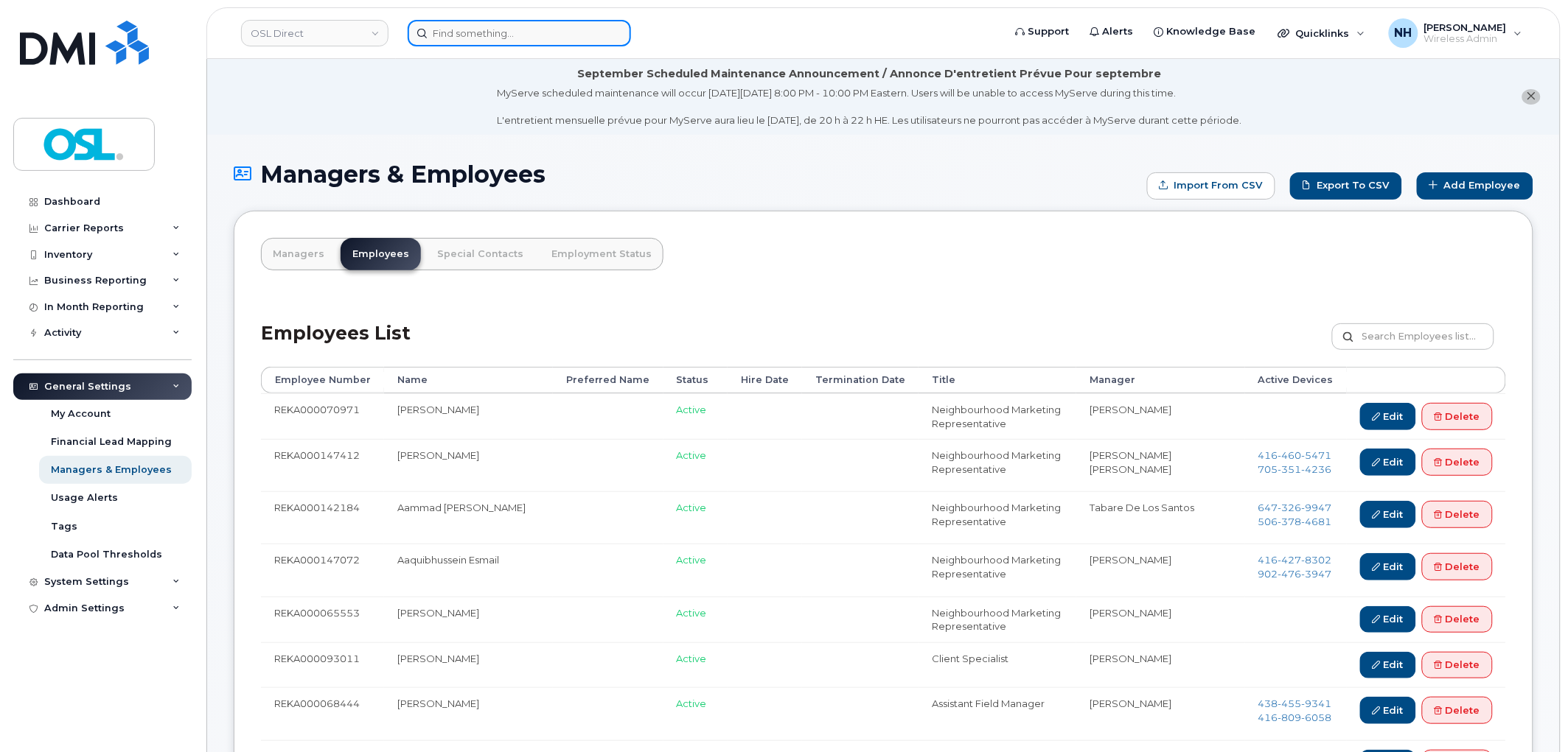
click at [528, 38] on input at bounding box center [519, 33] width 223 height 26
paste input "Retrieving data. Wait a few seconds and try to cut or copy again."
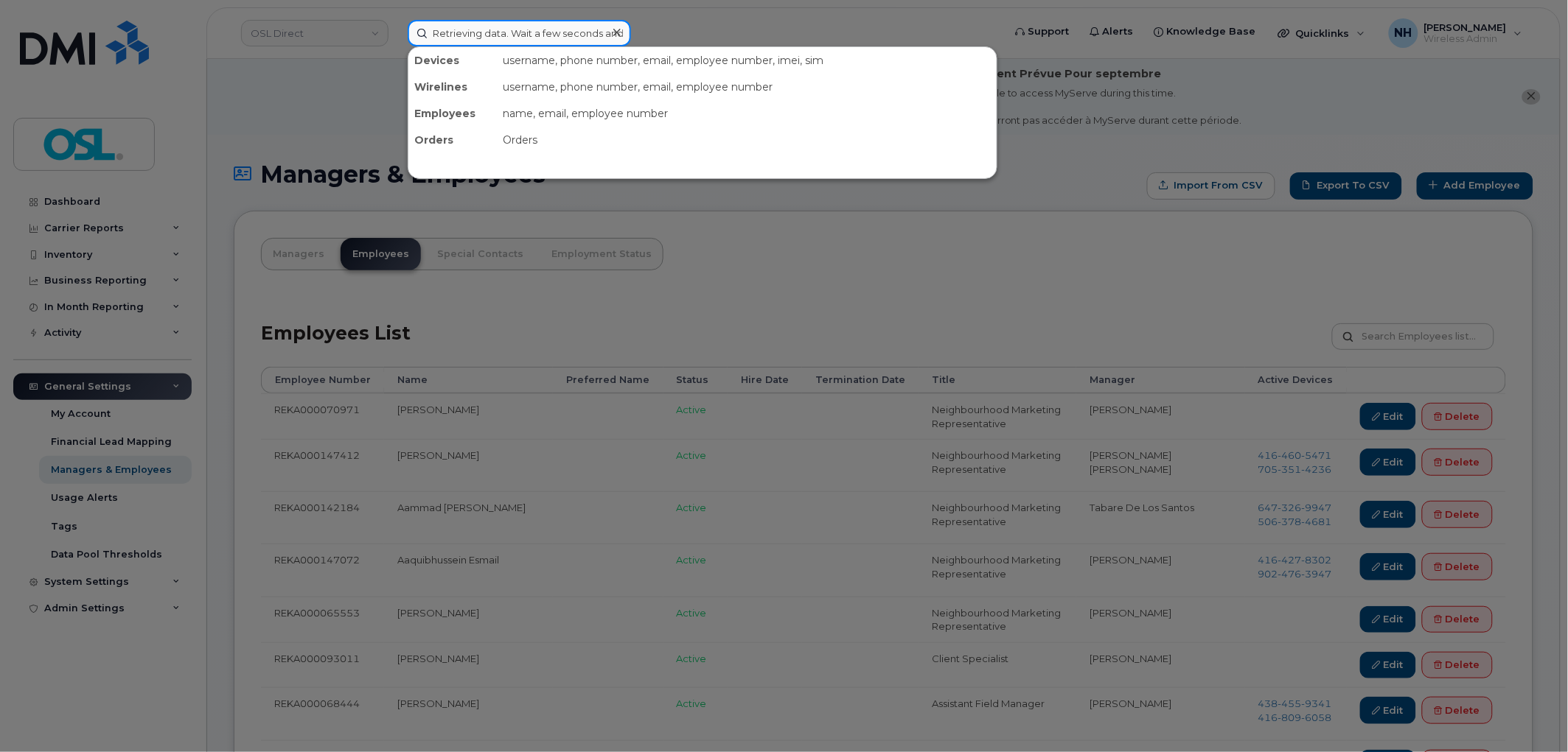
scroll to position [0, 115]
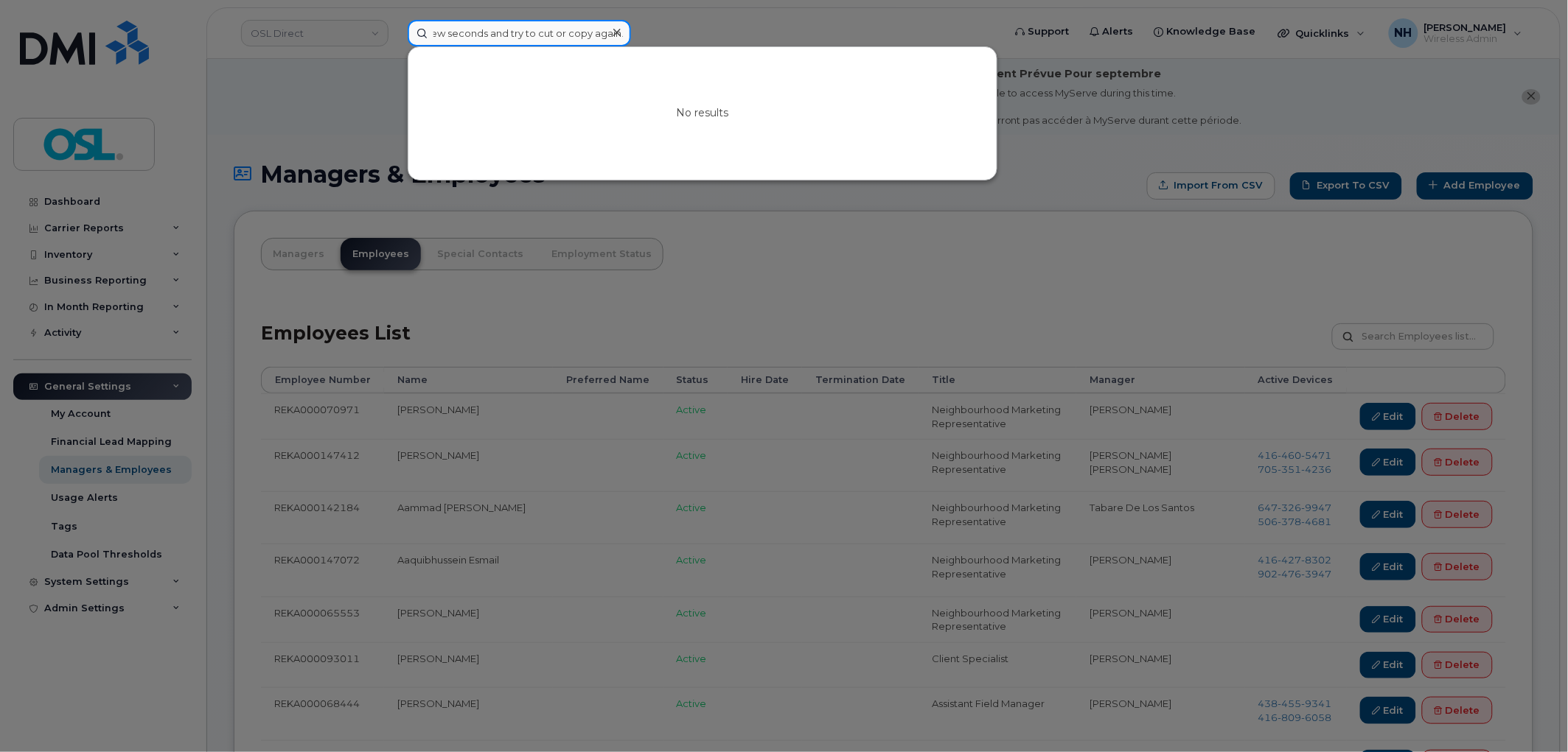
paste input "GG7DRCNTQ1KV"
click at [558, 34] on input "GG7DRCNTQ1KV" at bounding box center [519, 33] width 223 height 26
paste input "REKA000151289"
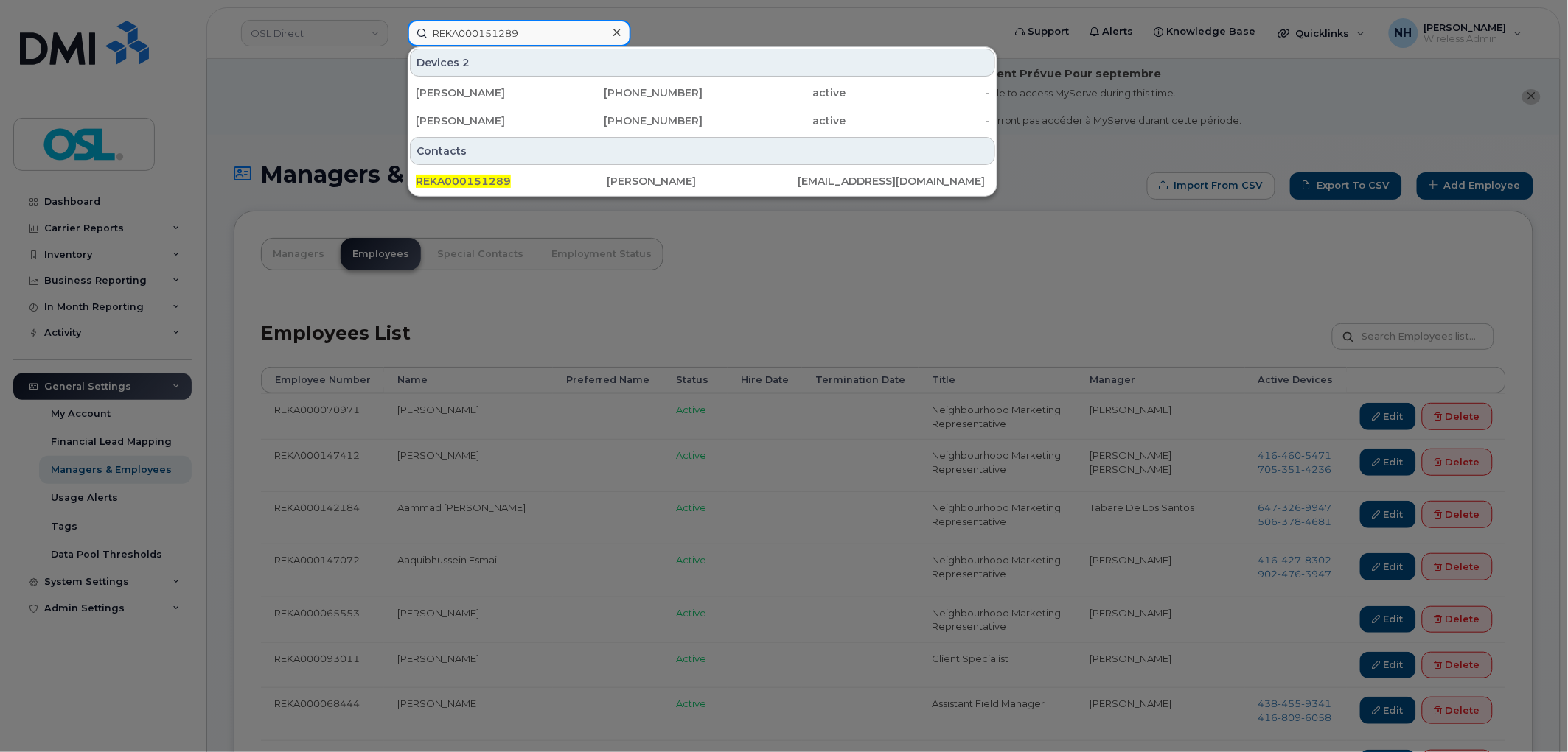
type input "REKA000151289"
